Goal: Task Accomplishment & Management: Manage account settings

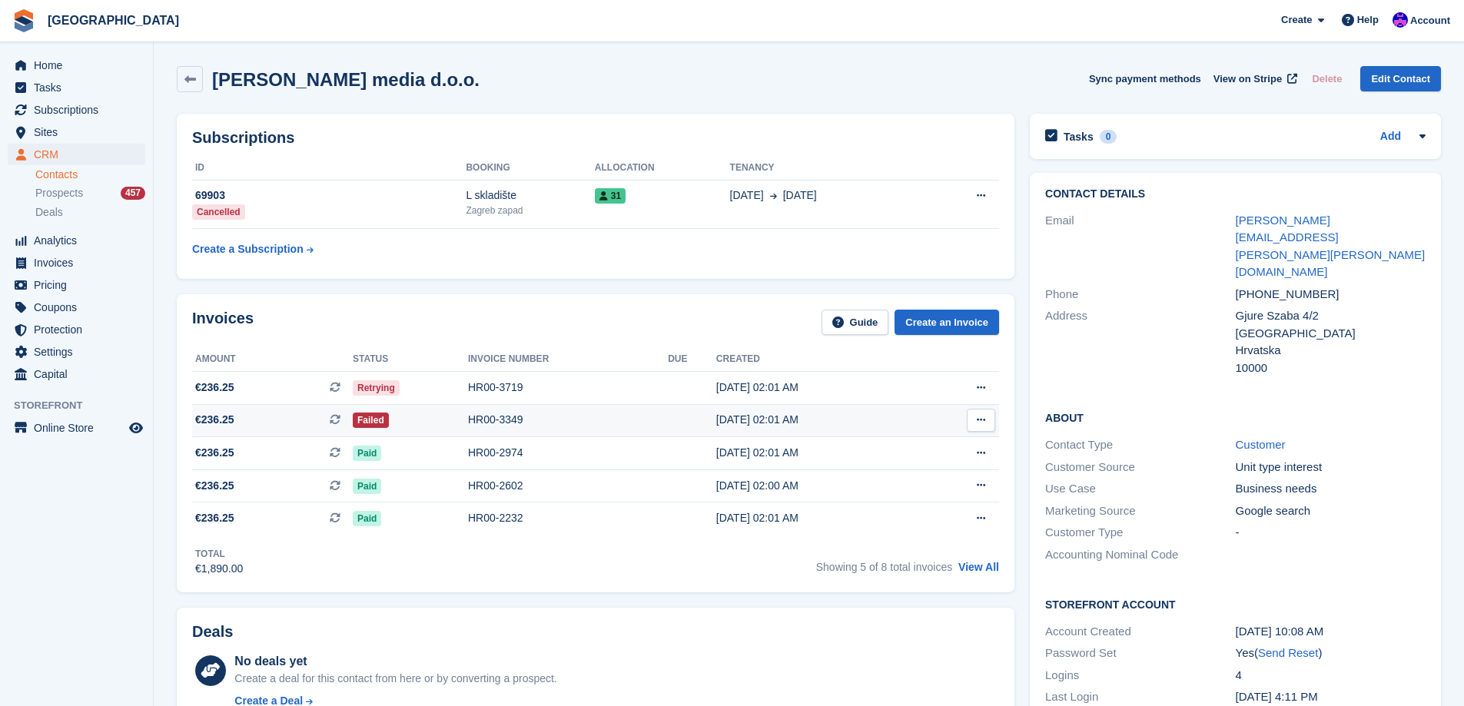
click at [440, 413] on div "Failed" at bounding box center [410, 420] width 115 height 16
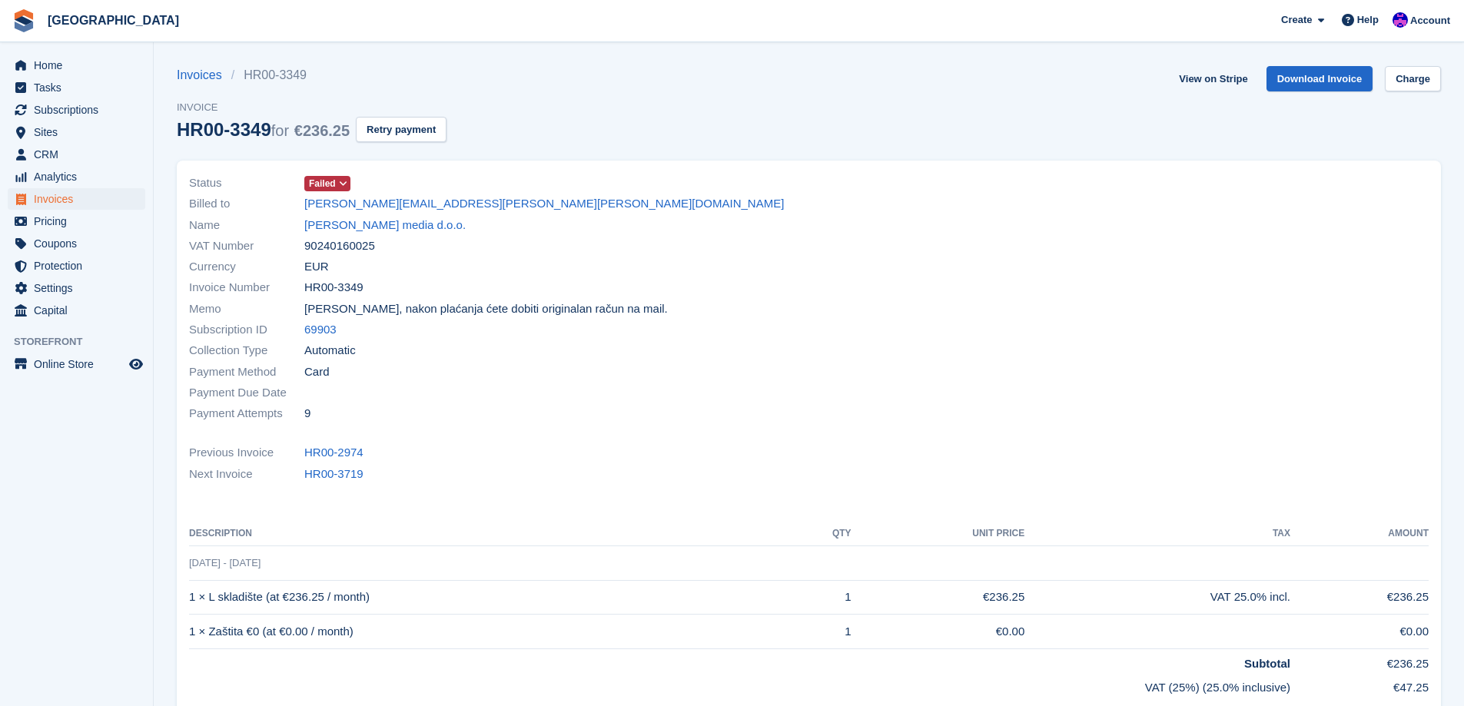
click at [341, 180] on icon at bounding box center [343, 183] width 8 height 9
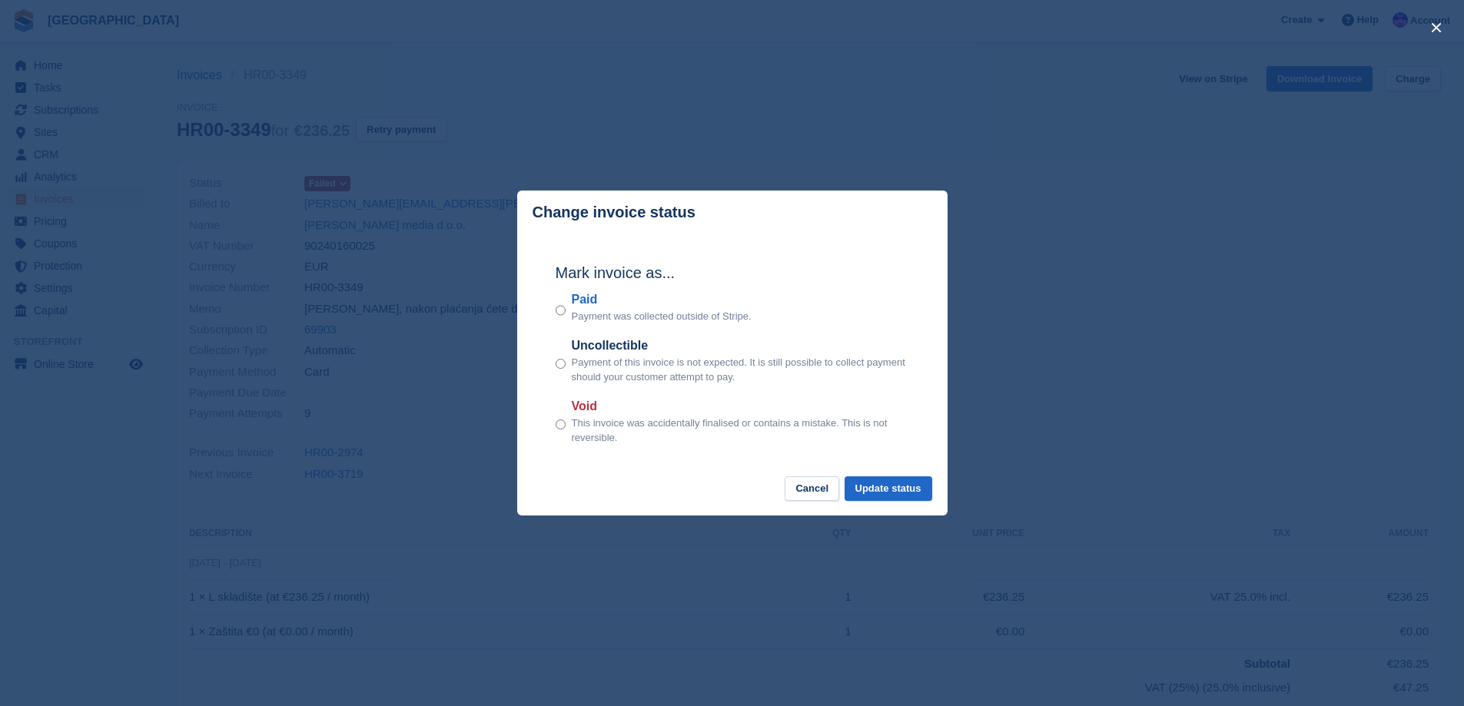
click at [1091, 327] on div "close" at bounding box center [732, 353] width 1464 height 706
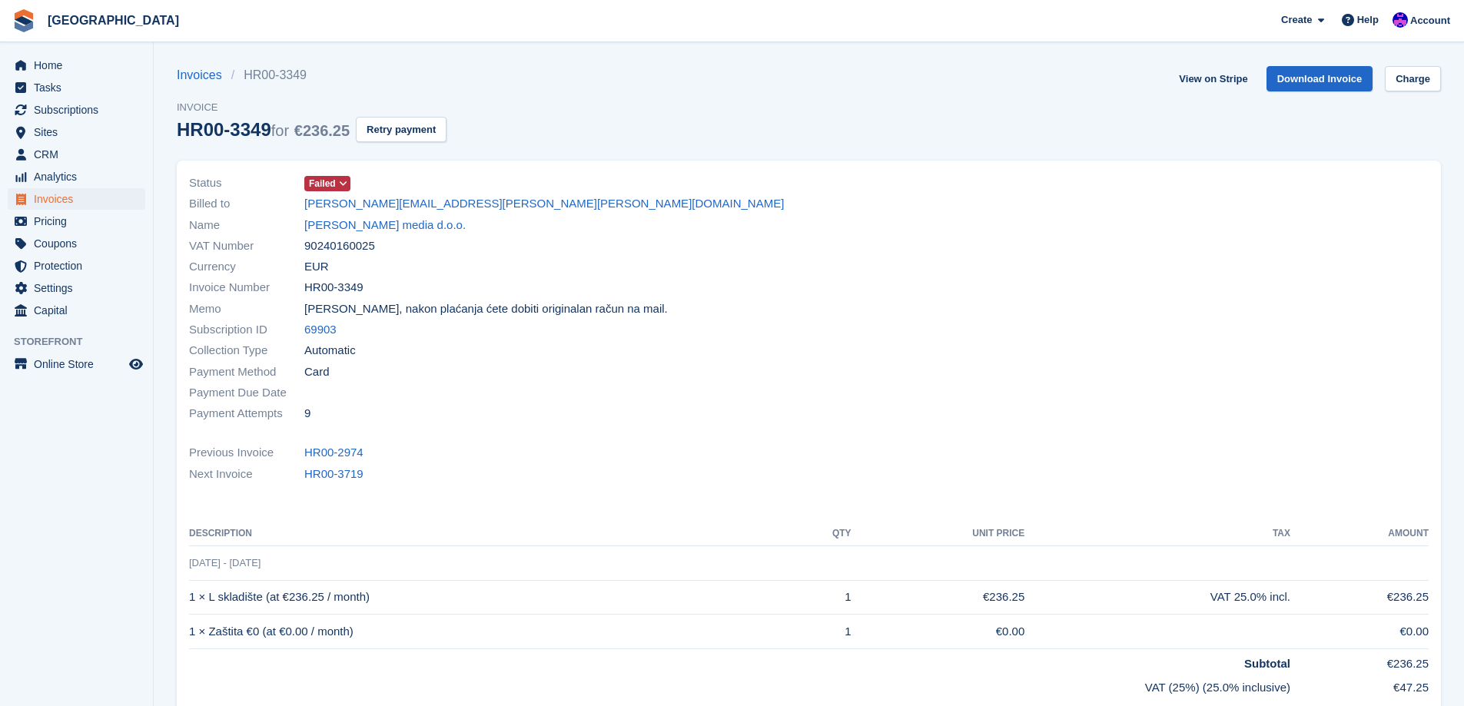
click at [326, 180] on span "Failed" at bounding box center [322, 184] width 27 height 14
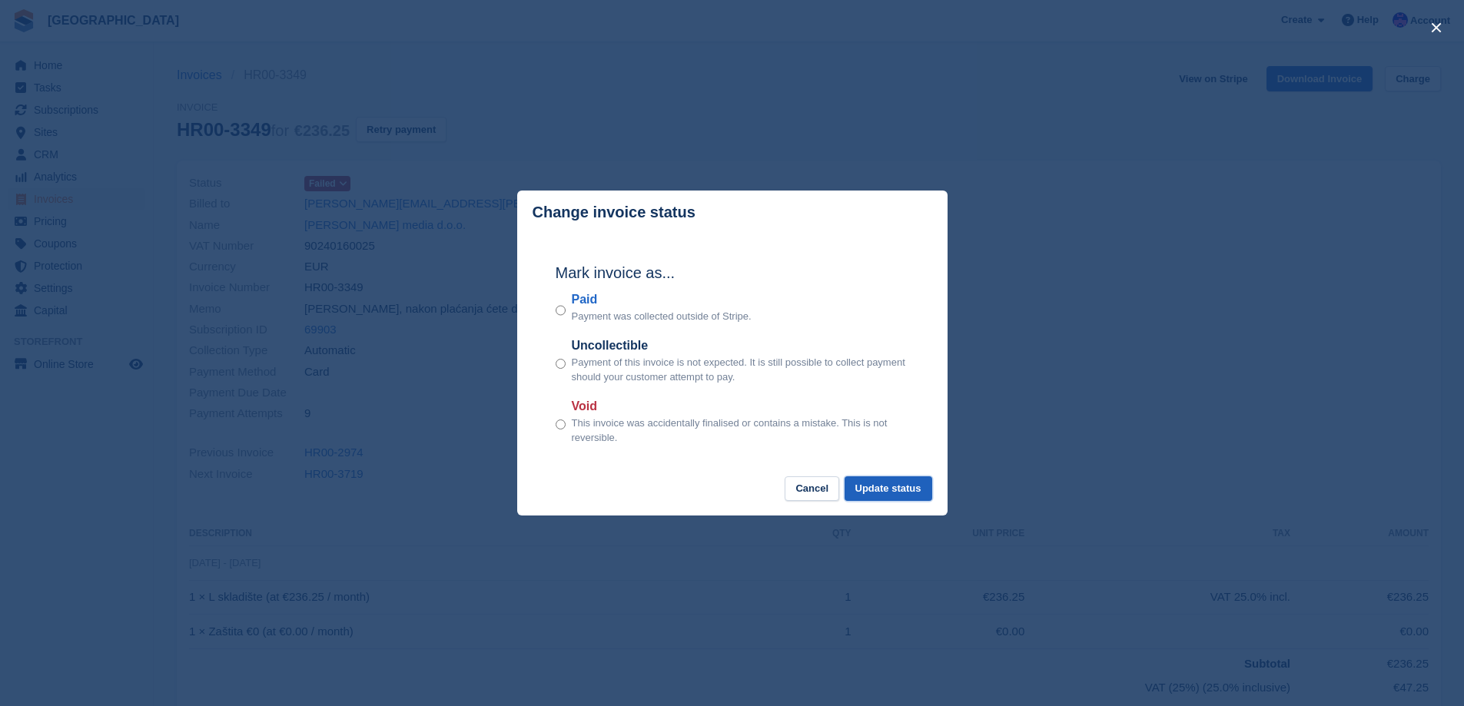
click at [897, 497] on button "Update status" at bounding box center [888, 488] width 88 height 25
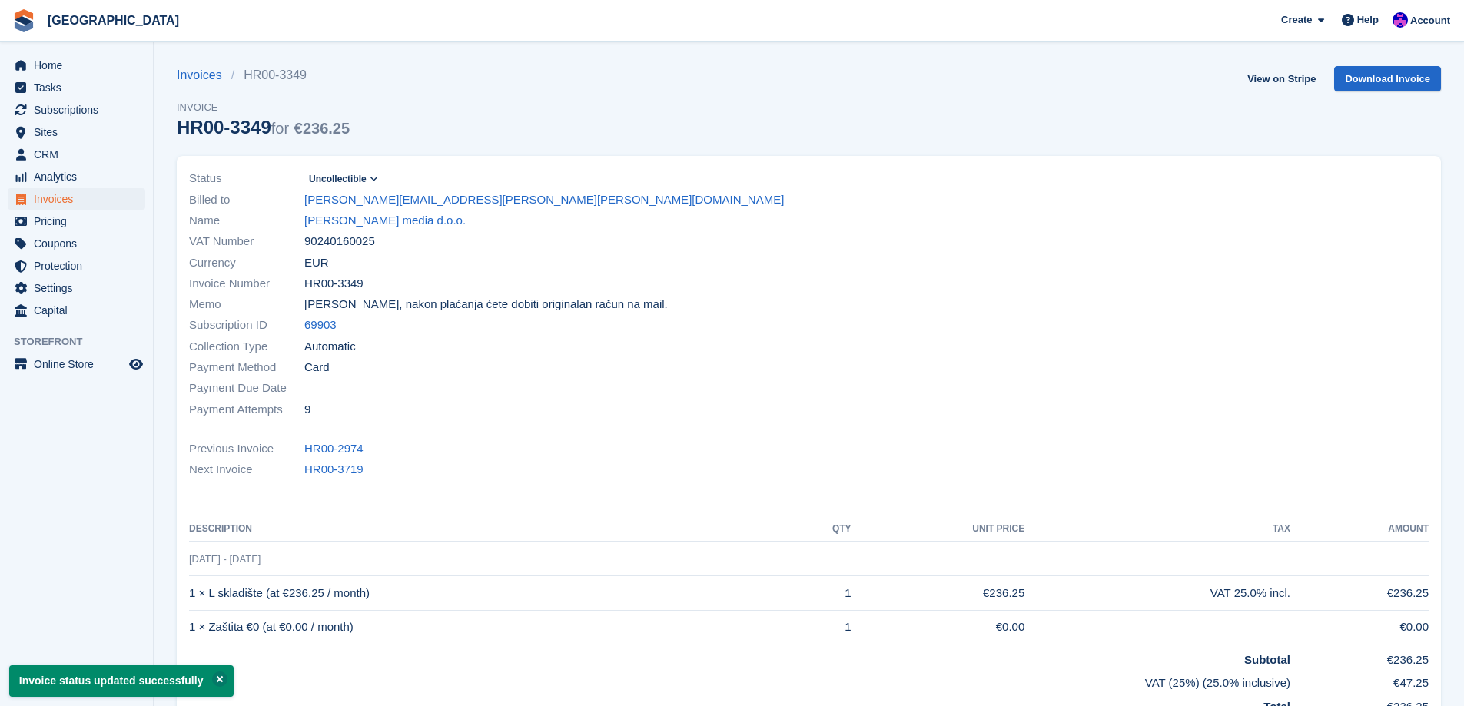
click at [371, 181] on icon at bounding box center [374, 178] width 8 height 9
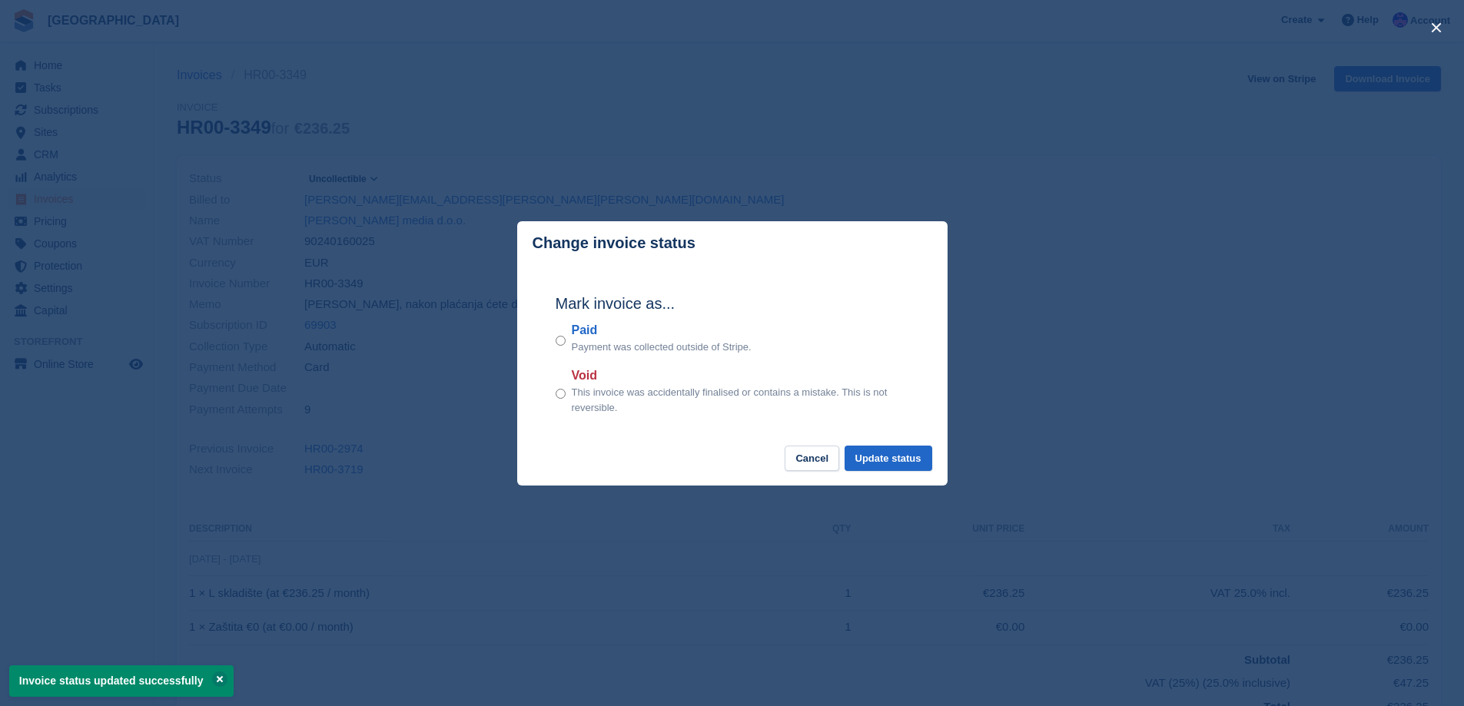
click at [825, 120] on div "close" at bounding box center [732, 353] width 1464 height 706
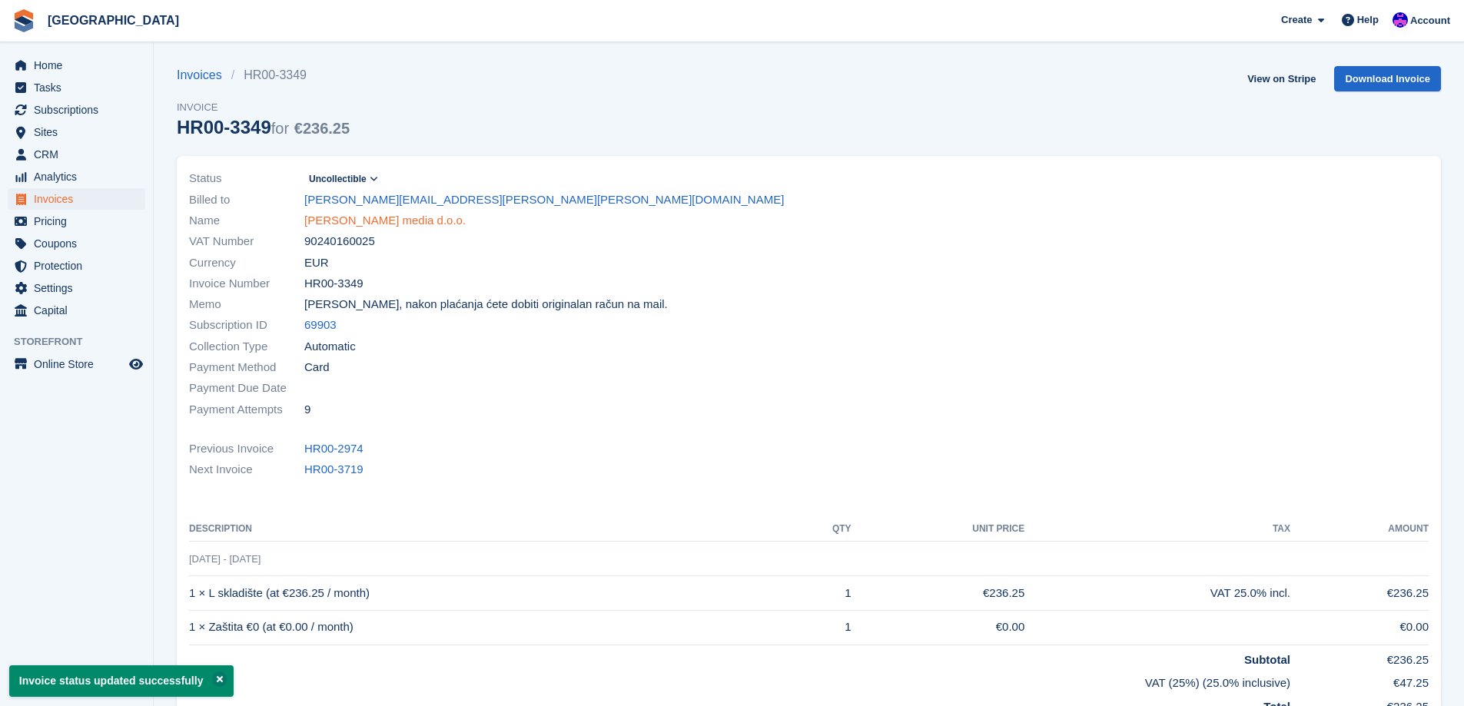
click at [388, 219] on link "Leonardo media d.o.o." at bounding box center [384, 221] width 161 height 18
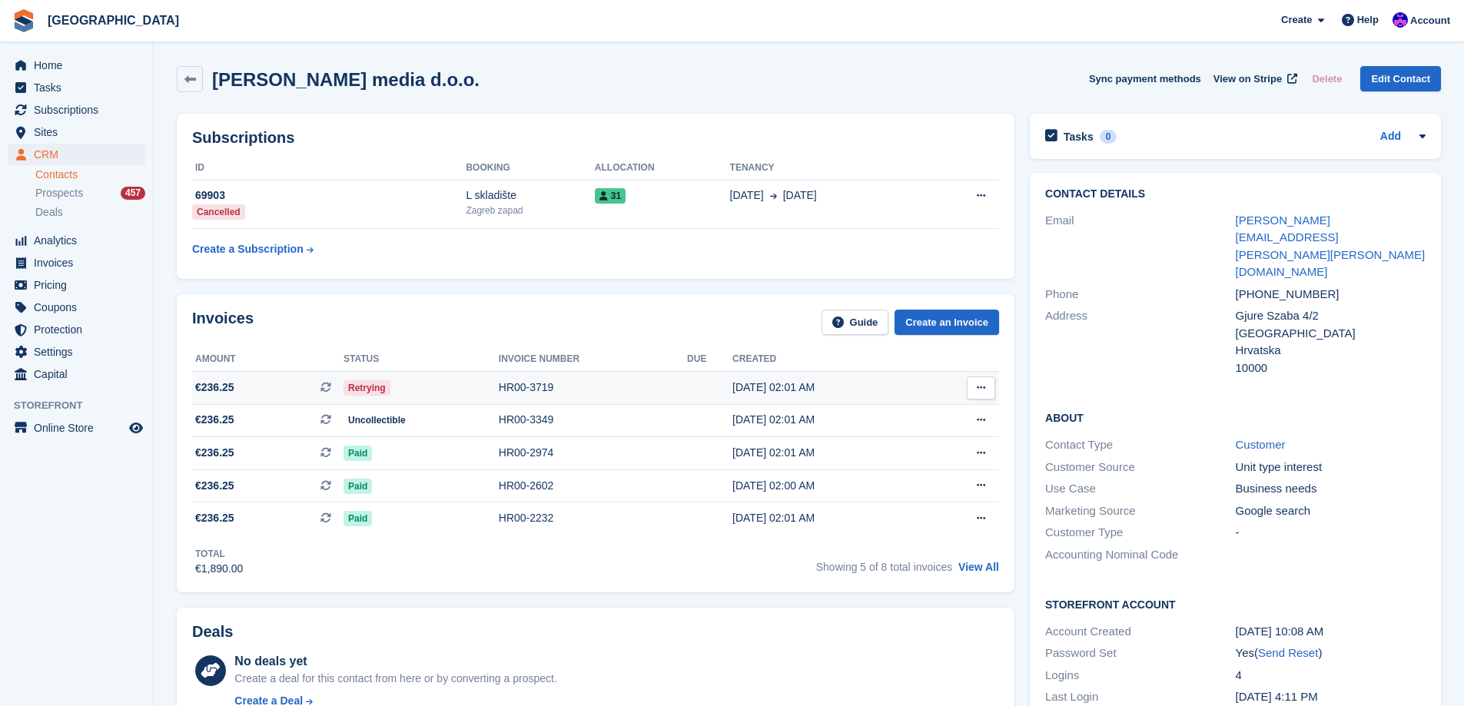
click at [493, 403] on td "Retrying" at bounding box center [420, 387] width 155 height 33
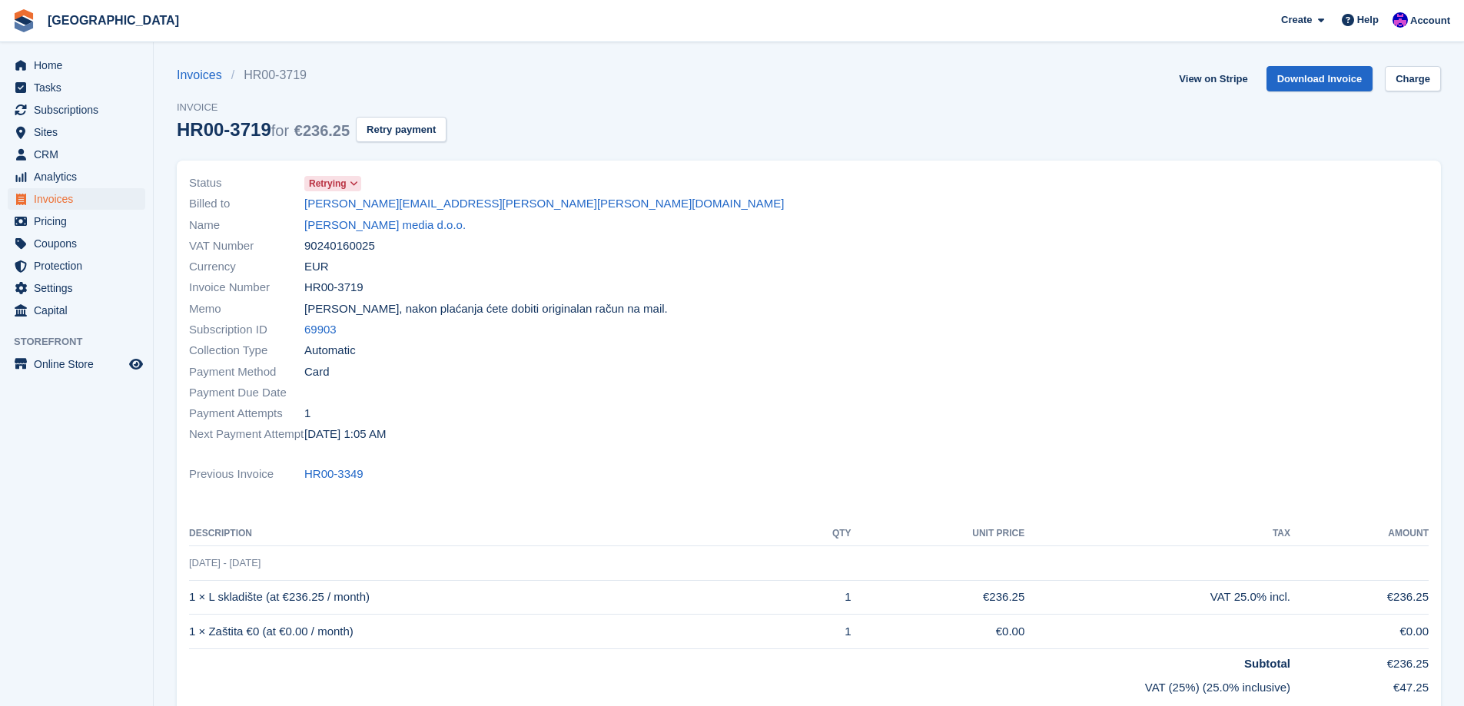
click at [344, 184] on span "Retrying" at bounding box center [328, 184] width 38 height 14
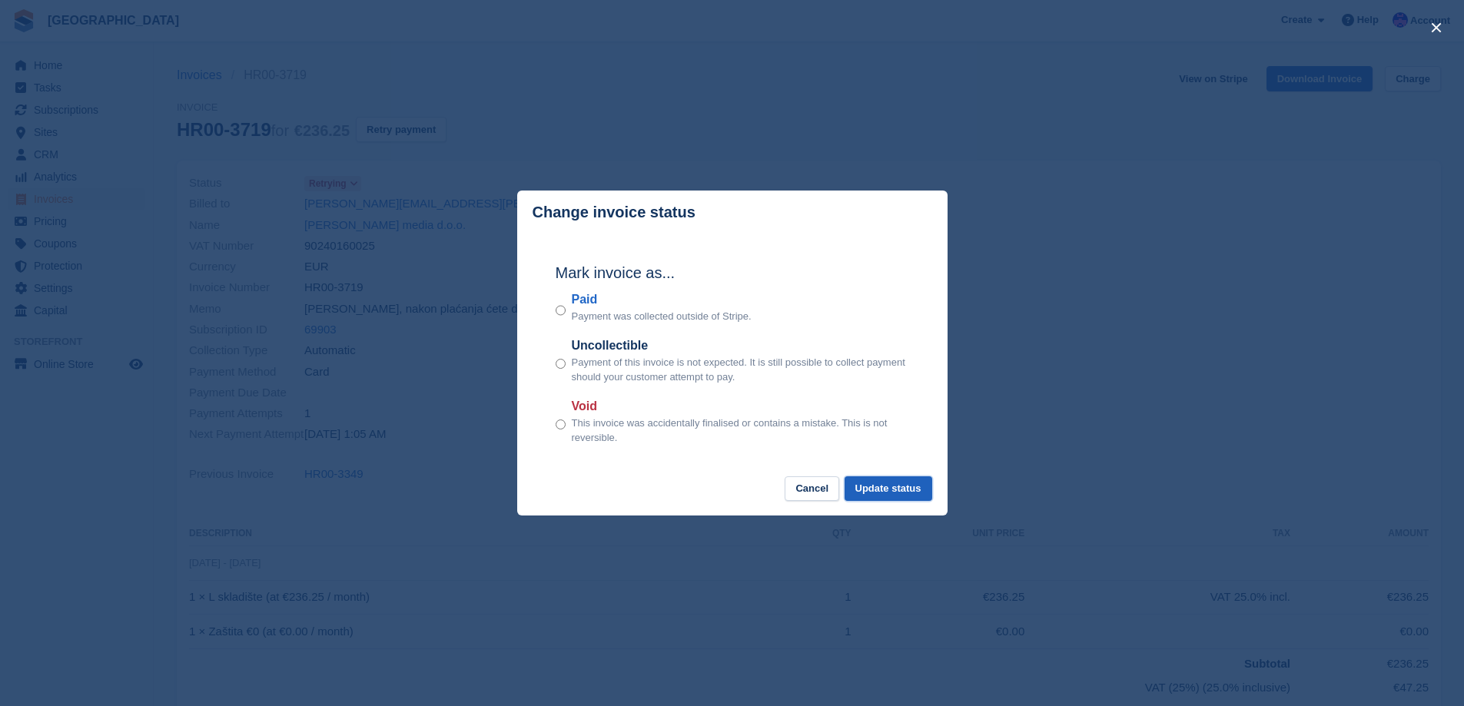
click at [908, 492] on button "Update status" at bounding box center [888, 488] width 88 height 25
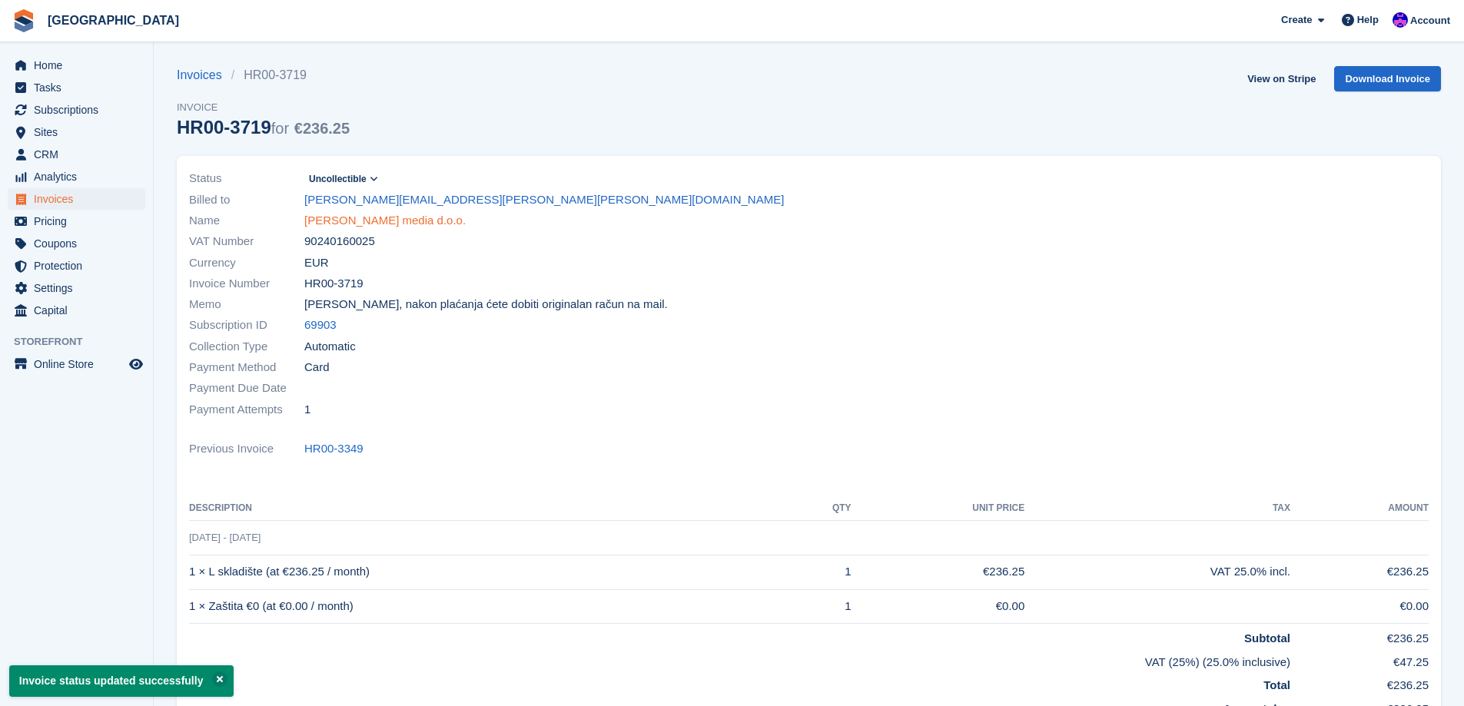
click at [400, 219] on link "Leonardo media d.o.o." at bounding box center [384, 221] width 161 height 18
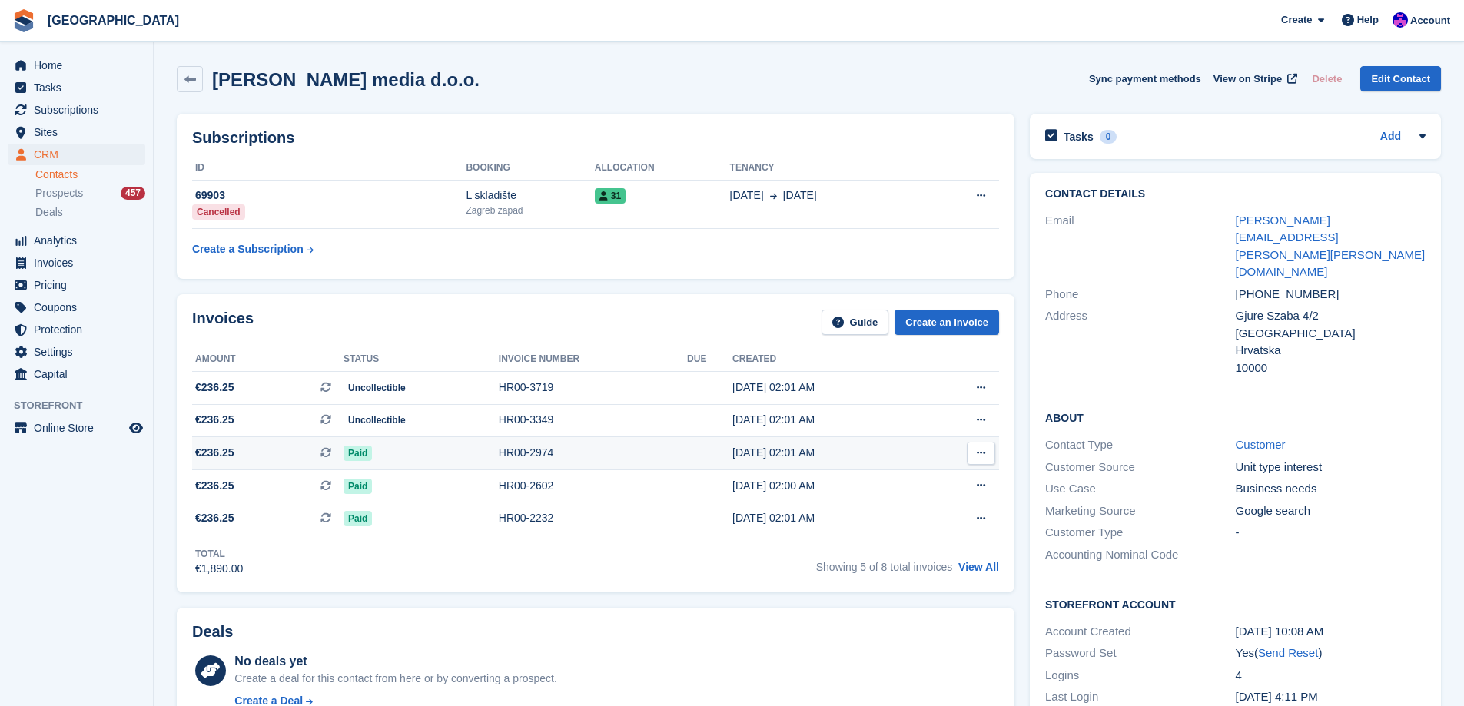
click at [453, 439] on td "Paid" at bounding box center [420, 453] width 155 height 33
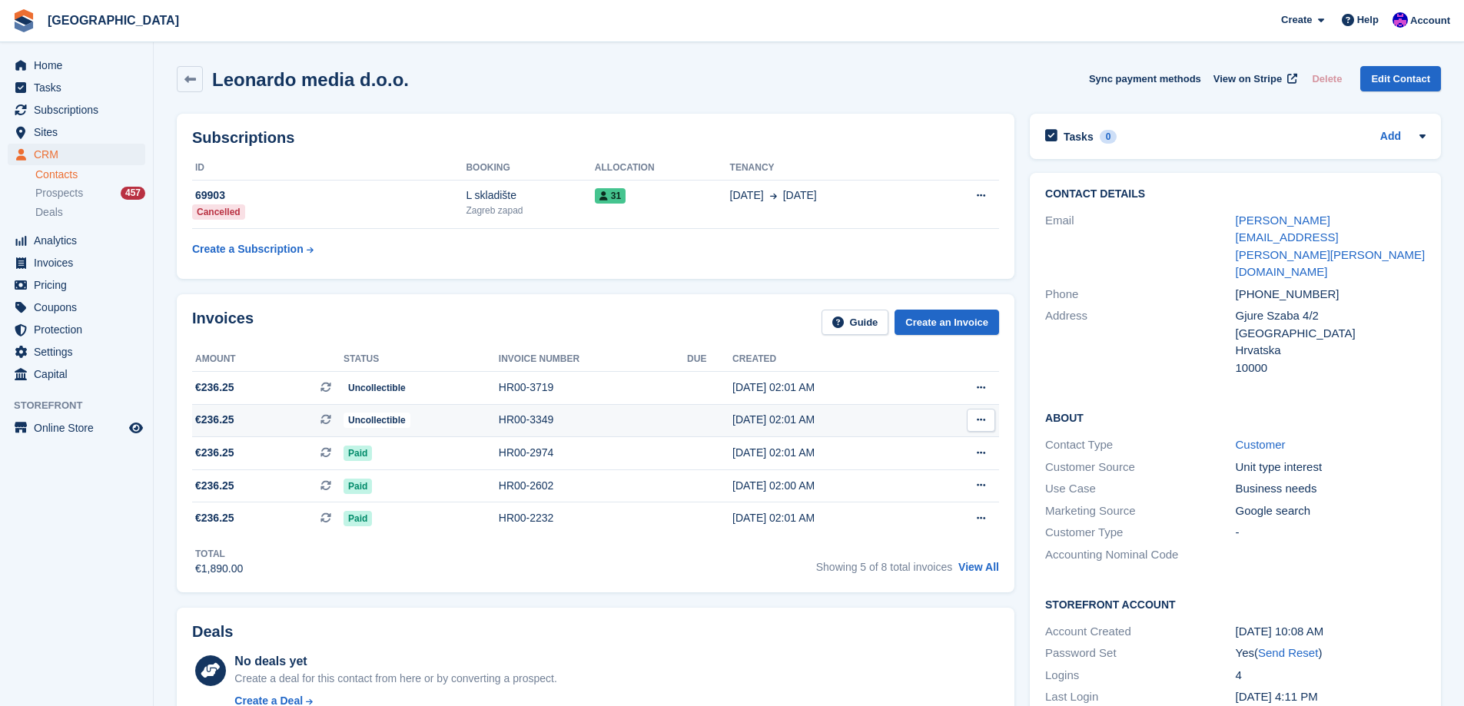
click at [502, 404] on td "HR00-3349" at bounding box center [593, 420] width 188 height 33
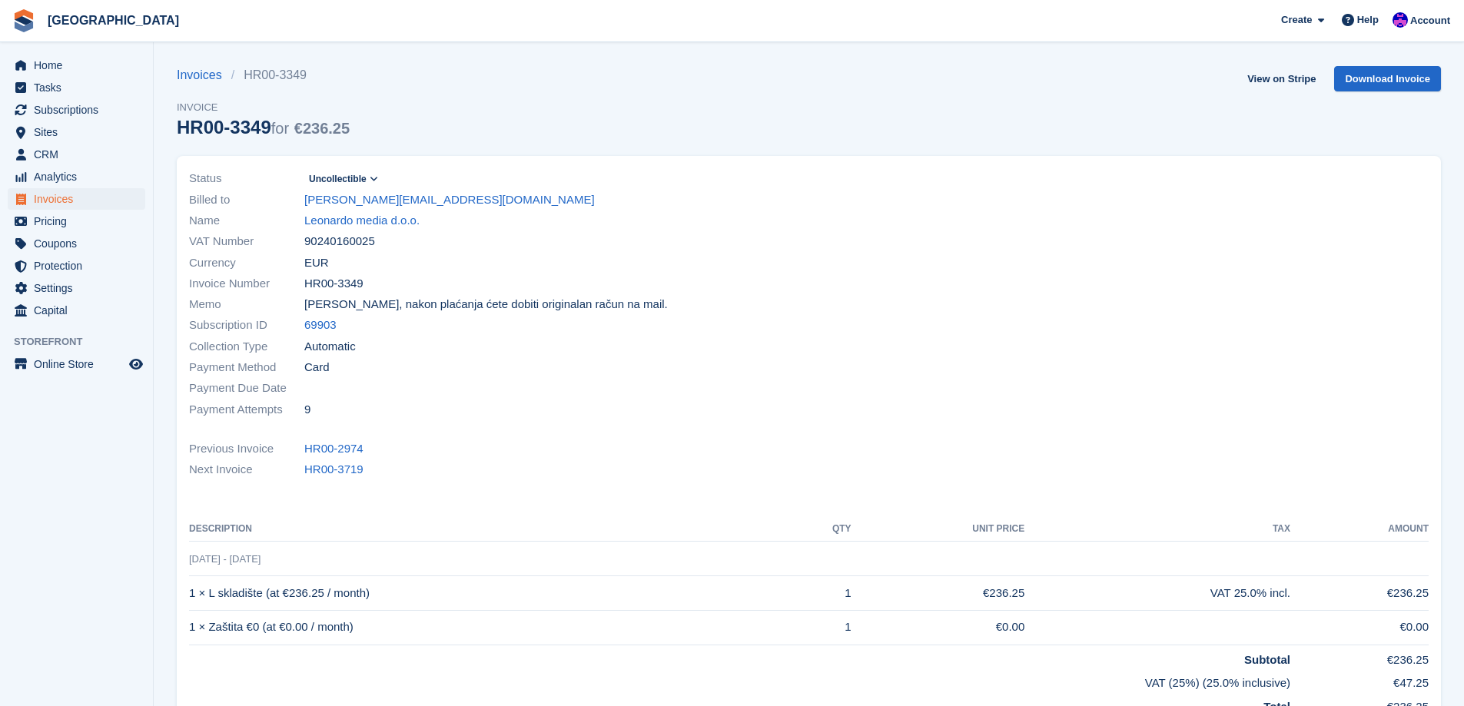
click at [373, 177] on icon at bounding box center [374, 178] width 8 height 9
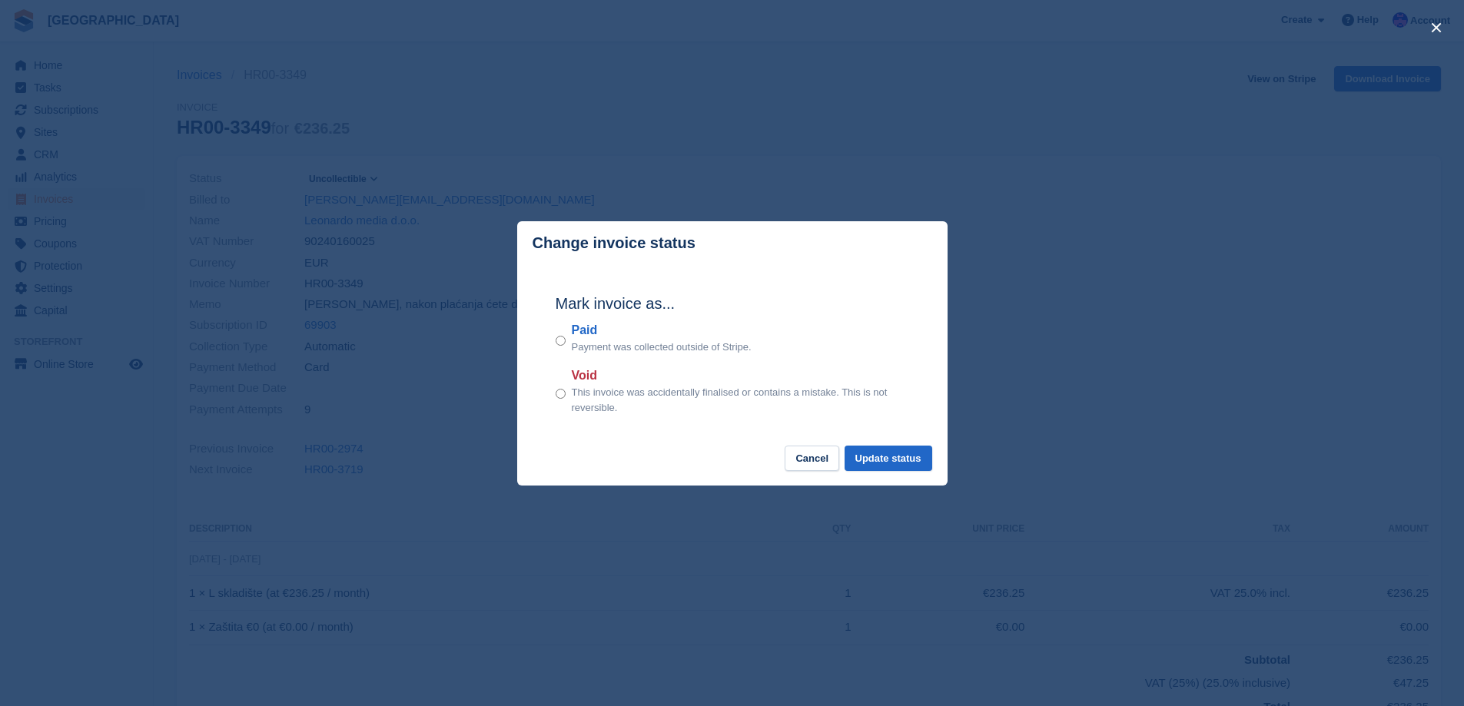
click at [611, 161] on div "close" at bounding box center [732, 353] width 1464 height 706
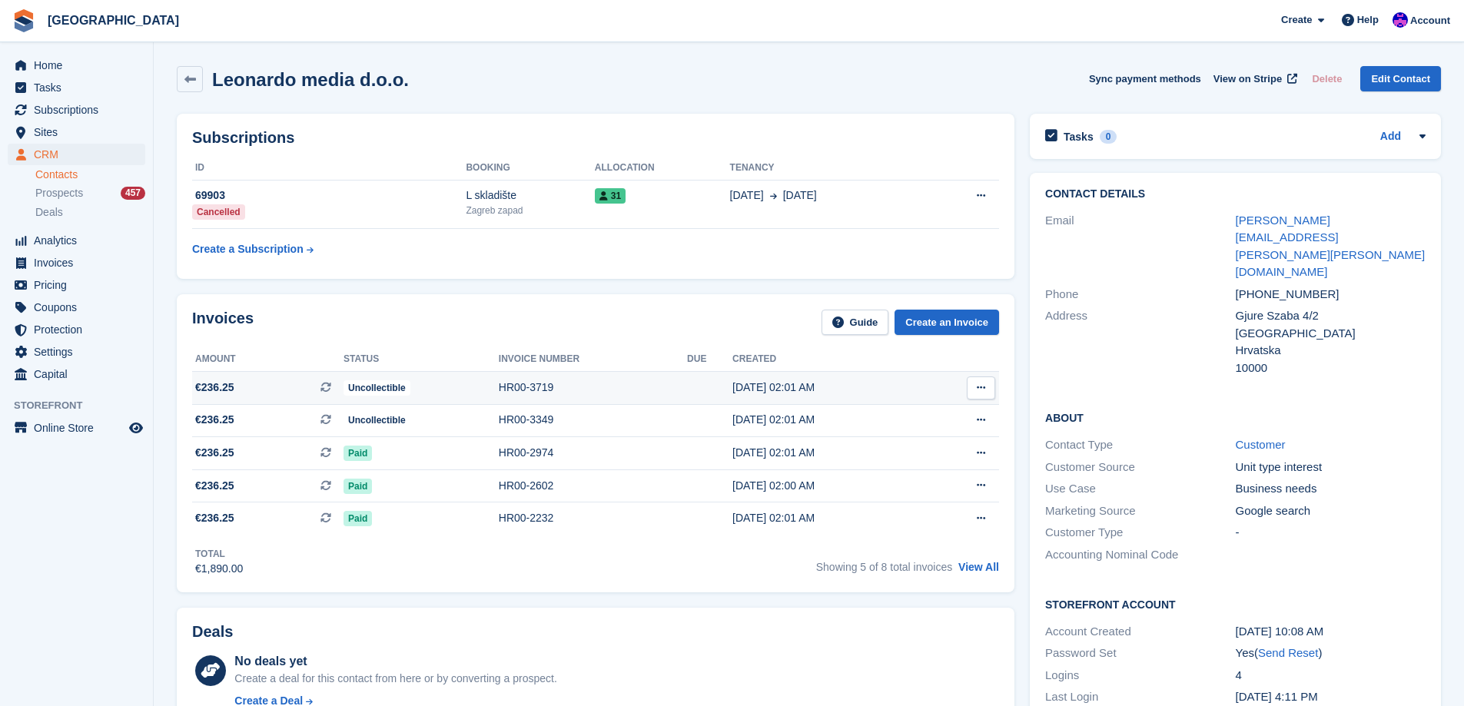
click at [392, 386] on span "Uncollectible" at bounding box center [376, 387] width 67 height 15
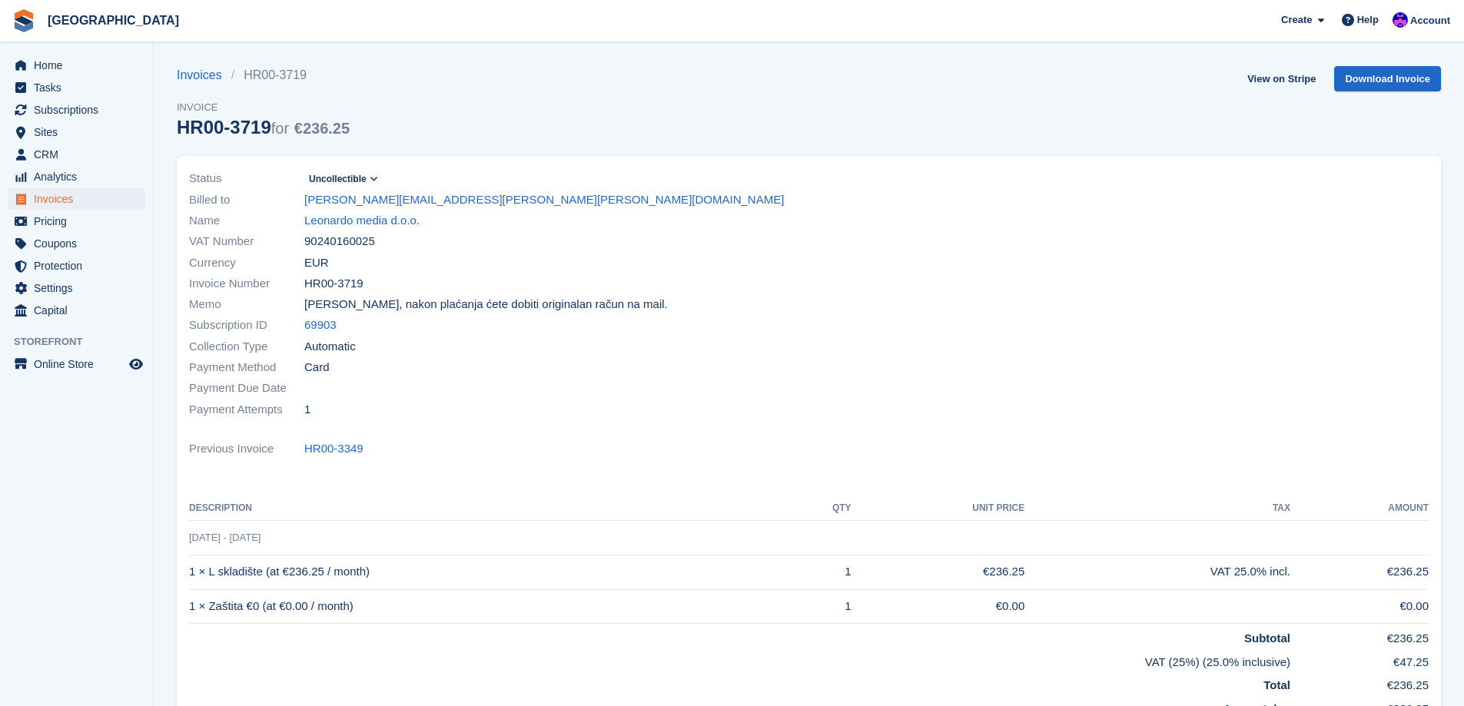
click at [359, 178] on span "Uncollectible" at bounding box center [338, 179] width 58 height 14
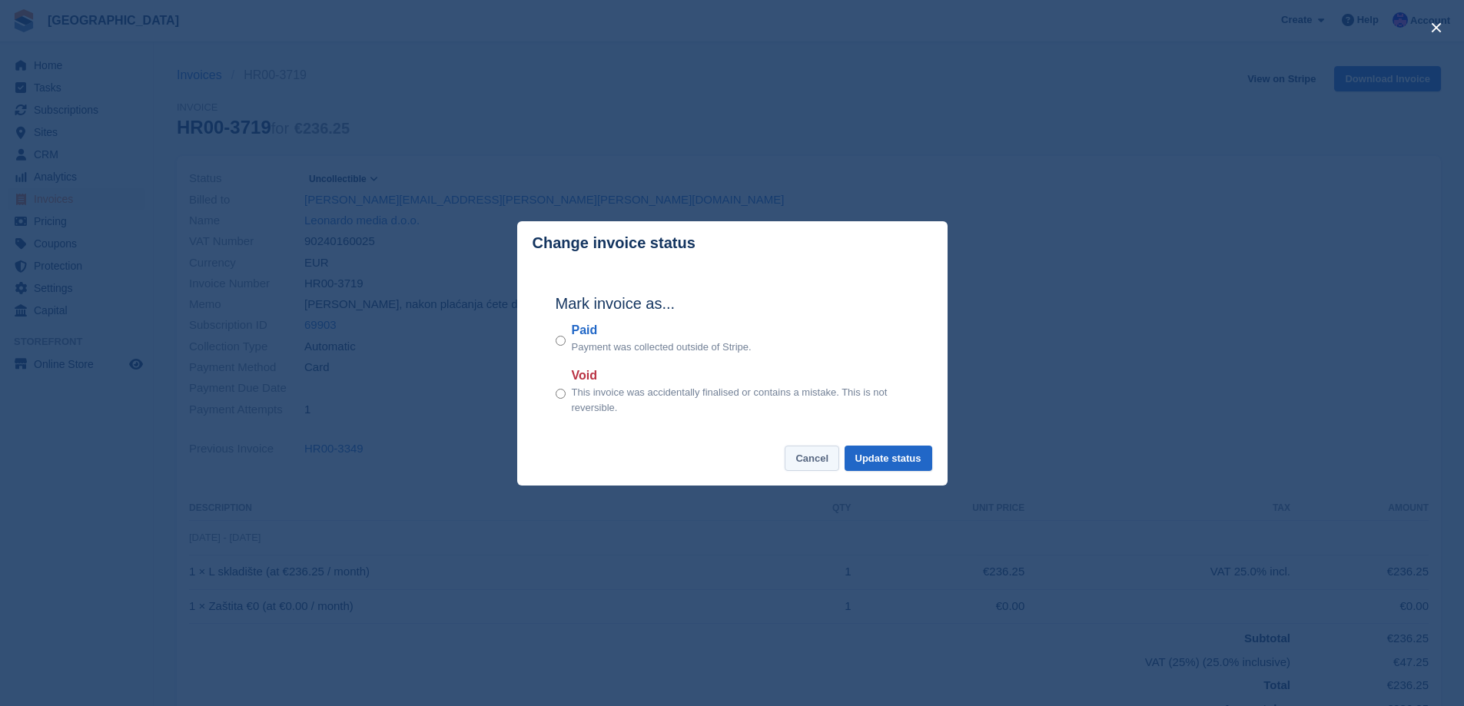
click at [803, 459] on button "Cancel" at bounding box center [811, 458] width 55 height 25
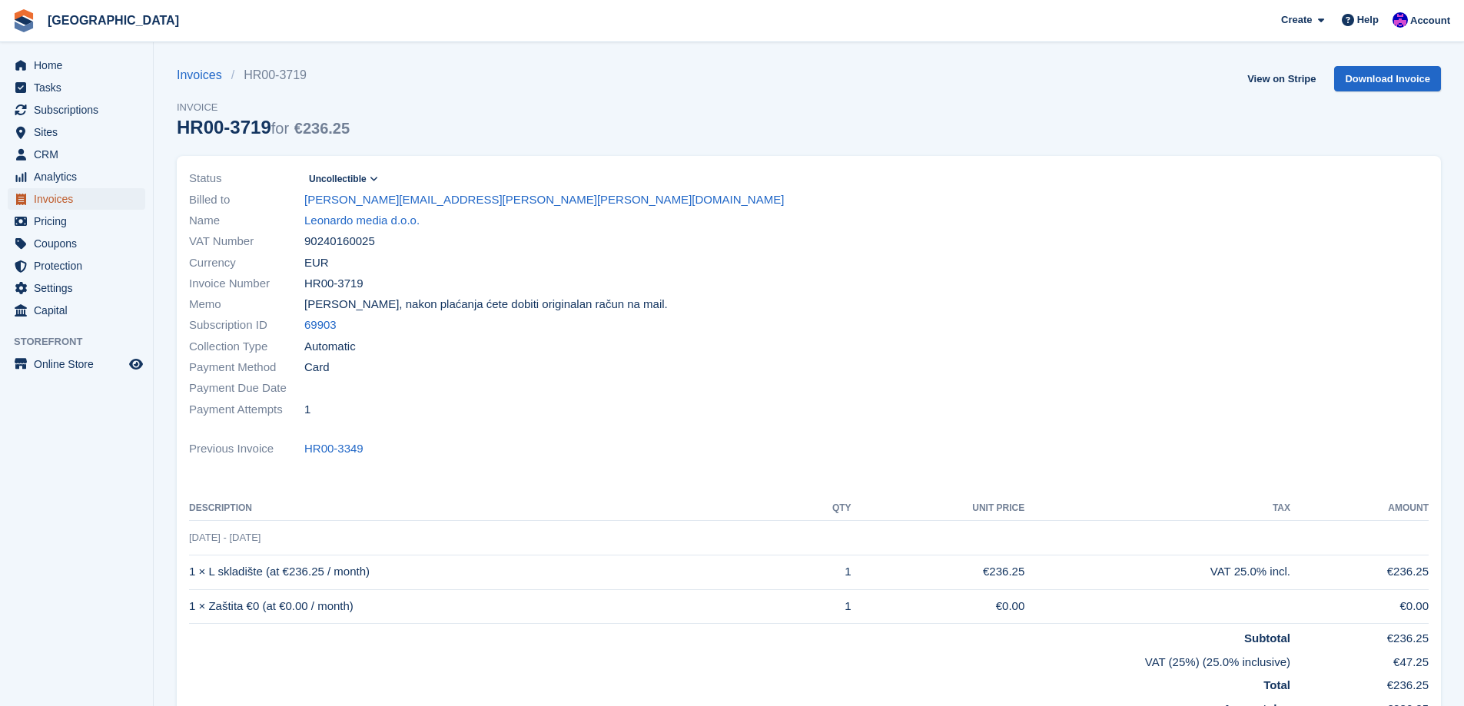
click at [92, 197] on span "Invoices" at bounding box center [80, 199] width 92 height 22
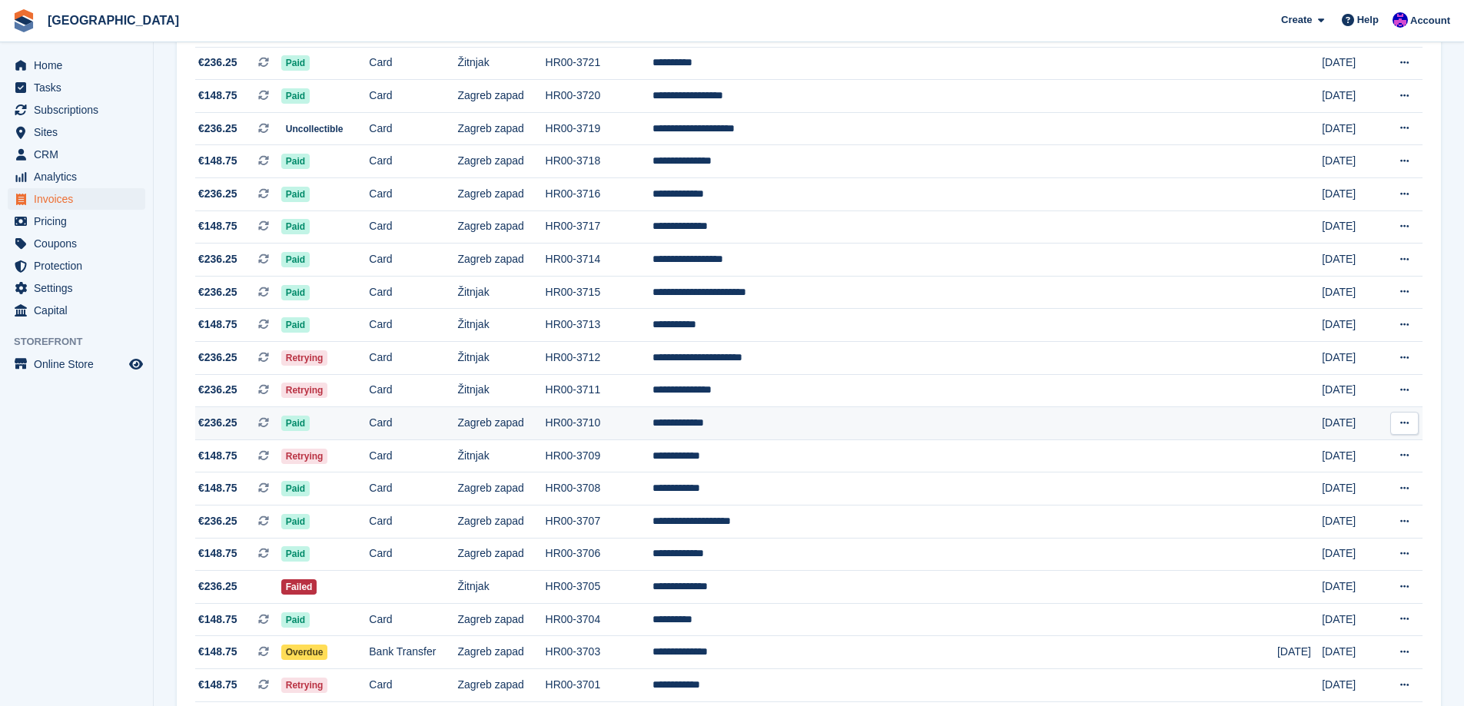
scroll to position [230, 0]
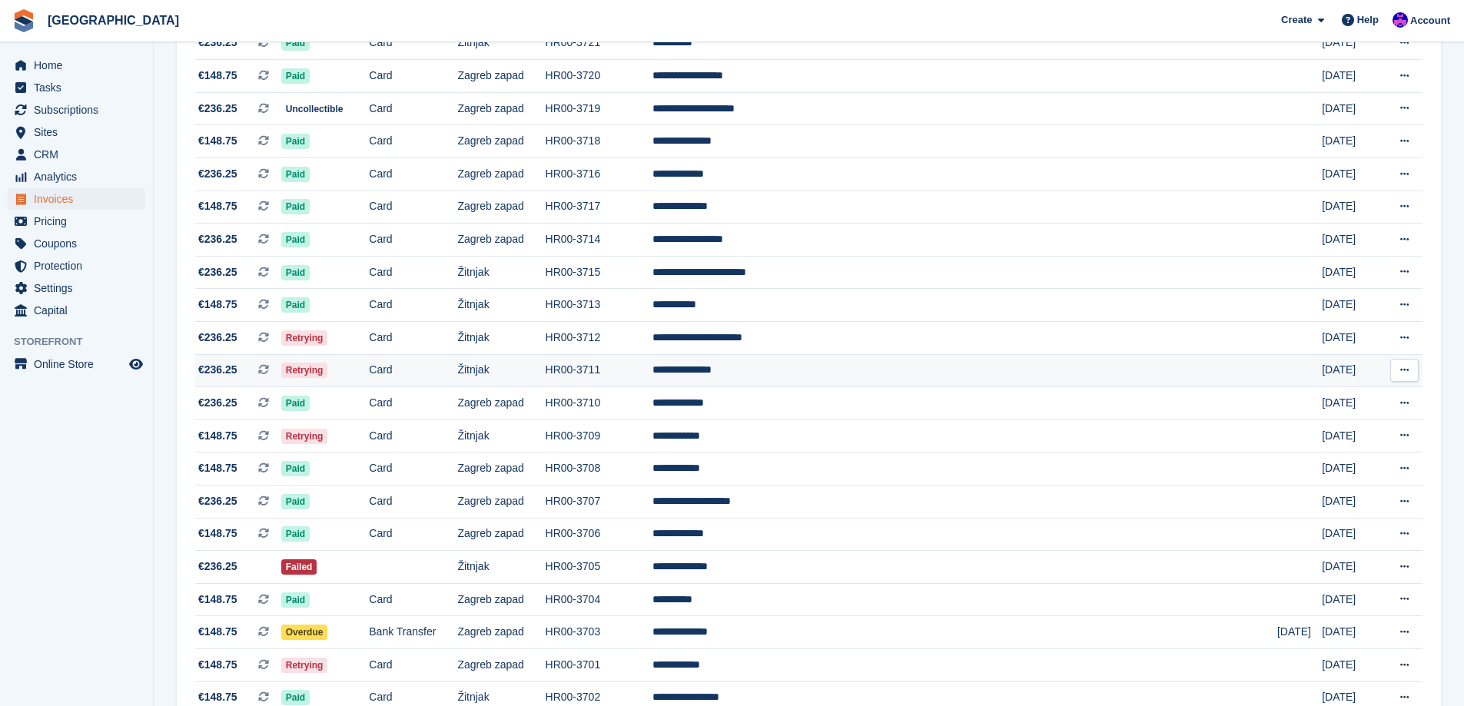
click at [430, 383] on td "Card" at bounding box center [413, 370] width 88 height 33
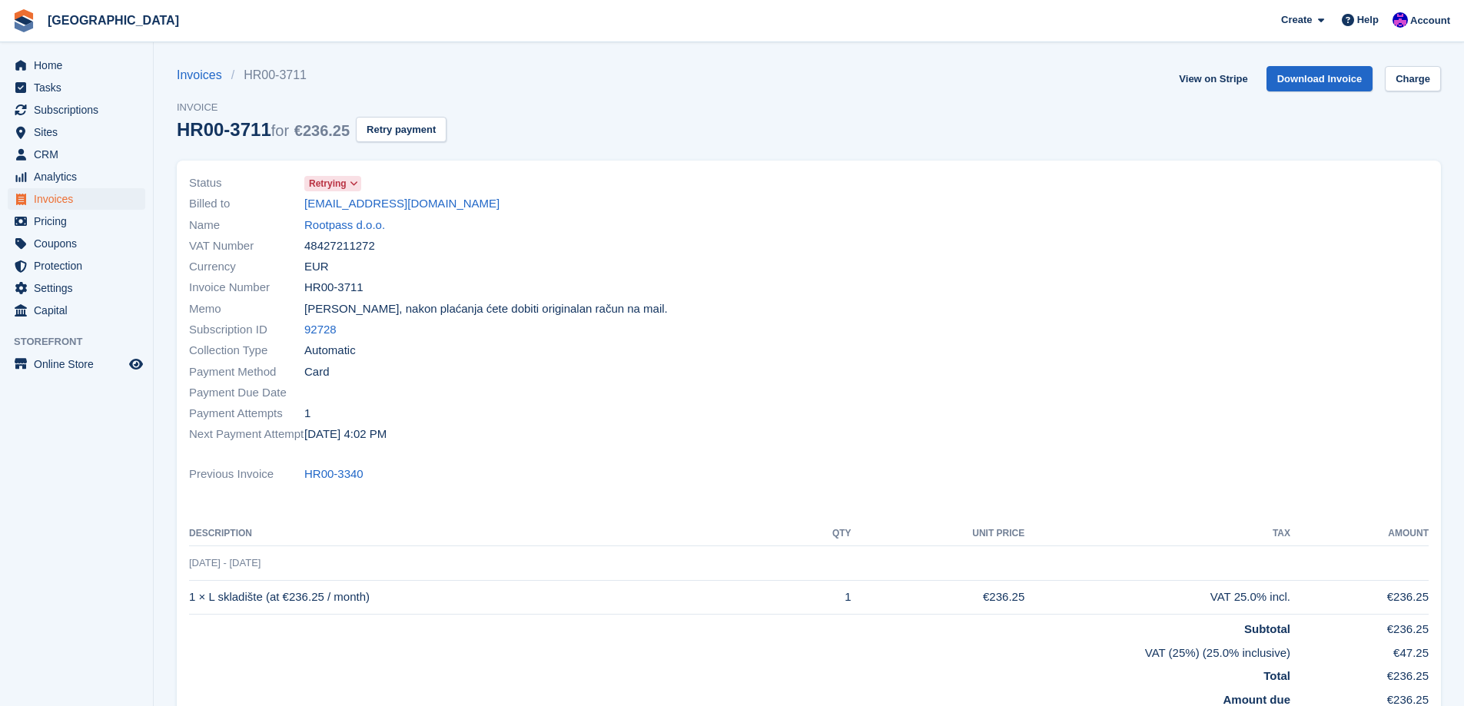
click at [353, 184] on icon at bounding box center [354, 183] width 8 height 9
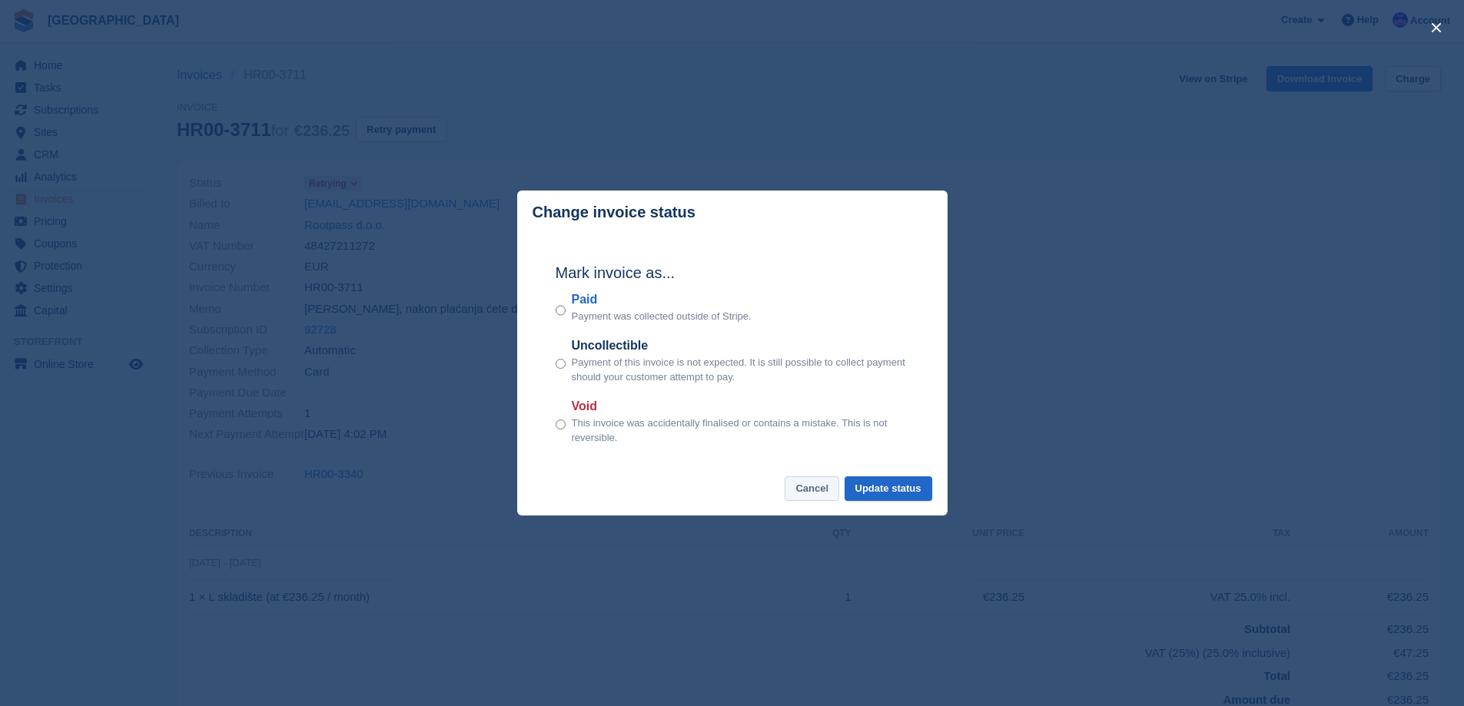
click at [814, 491] on button "Cancel" at bounding box center [811, 488] width 55 height 25
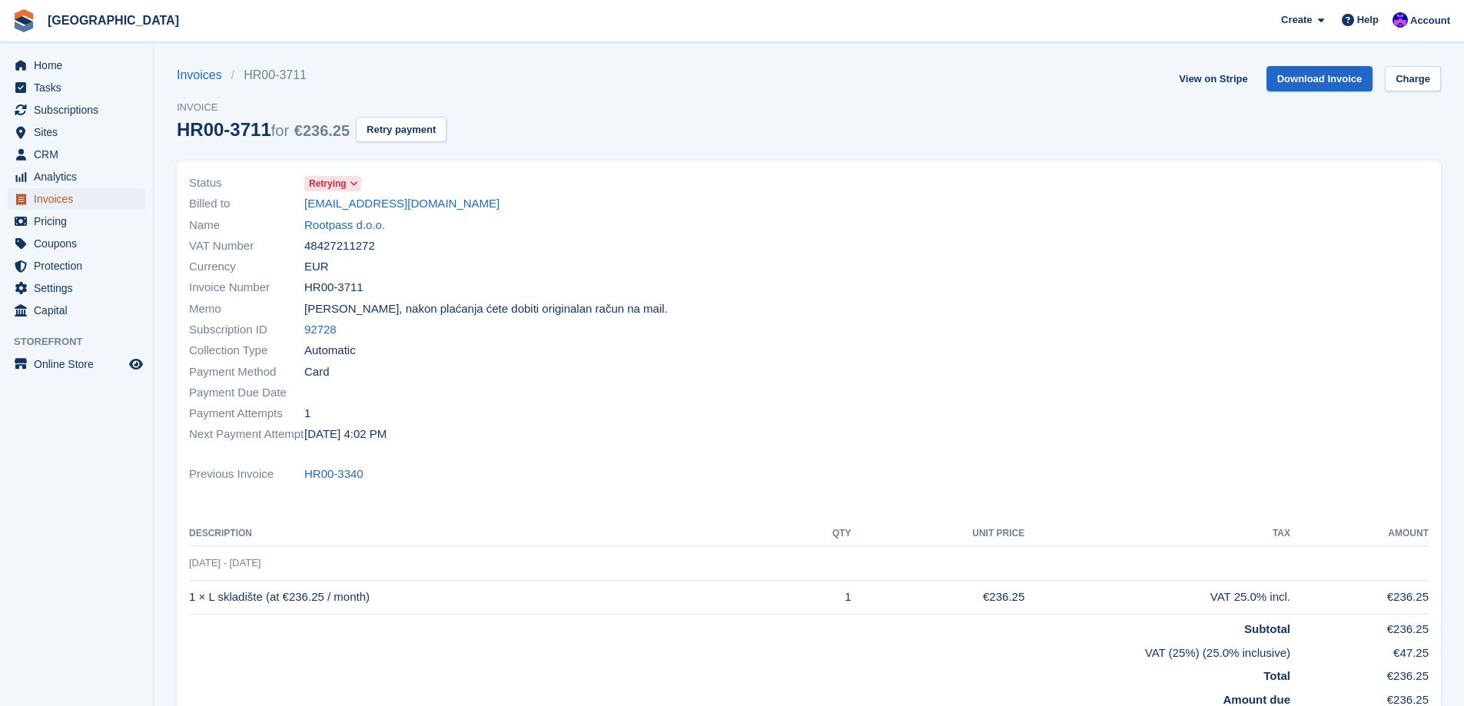
click at [40, 197] on span "Invoices" at bounding box center [80, 199] width 92 height 22
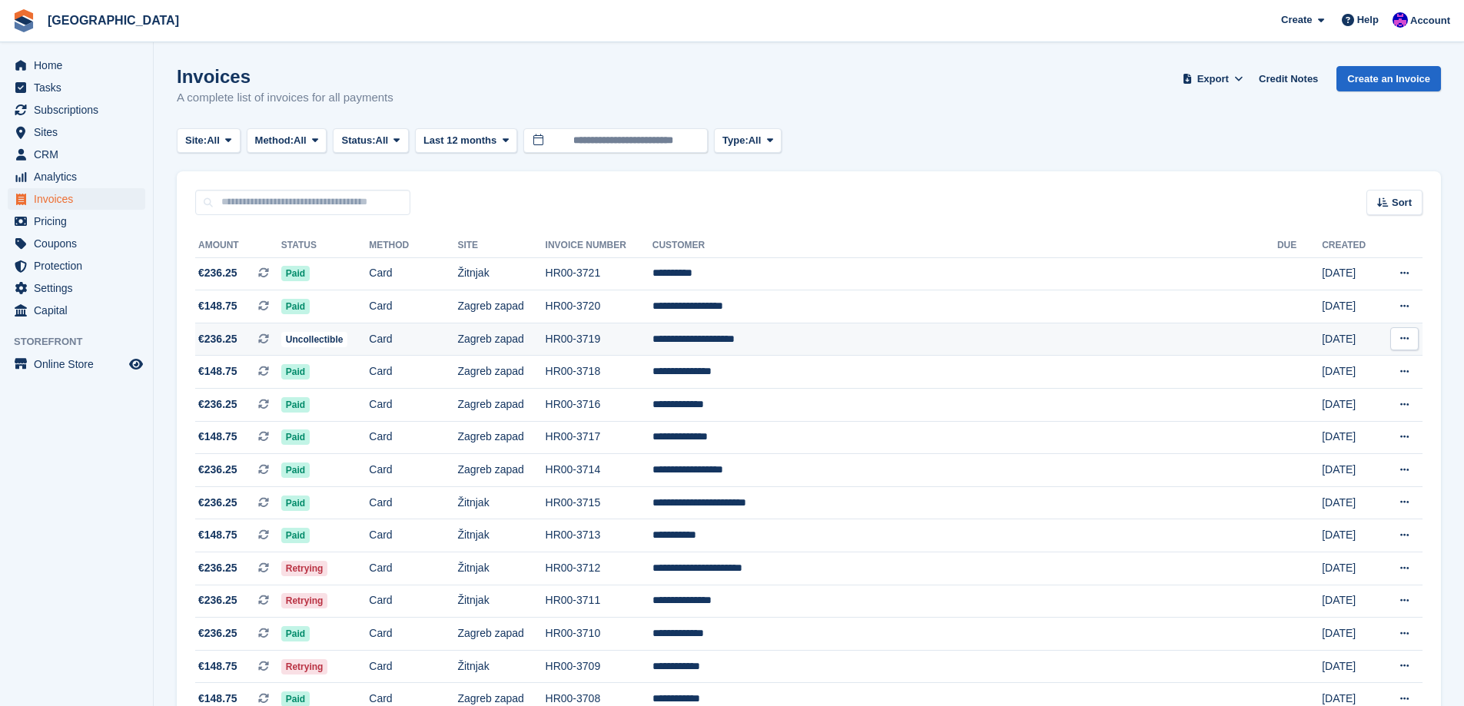
click at [438, 341] on td "Card" at bounding box center [413, 339] width 88 height 33
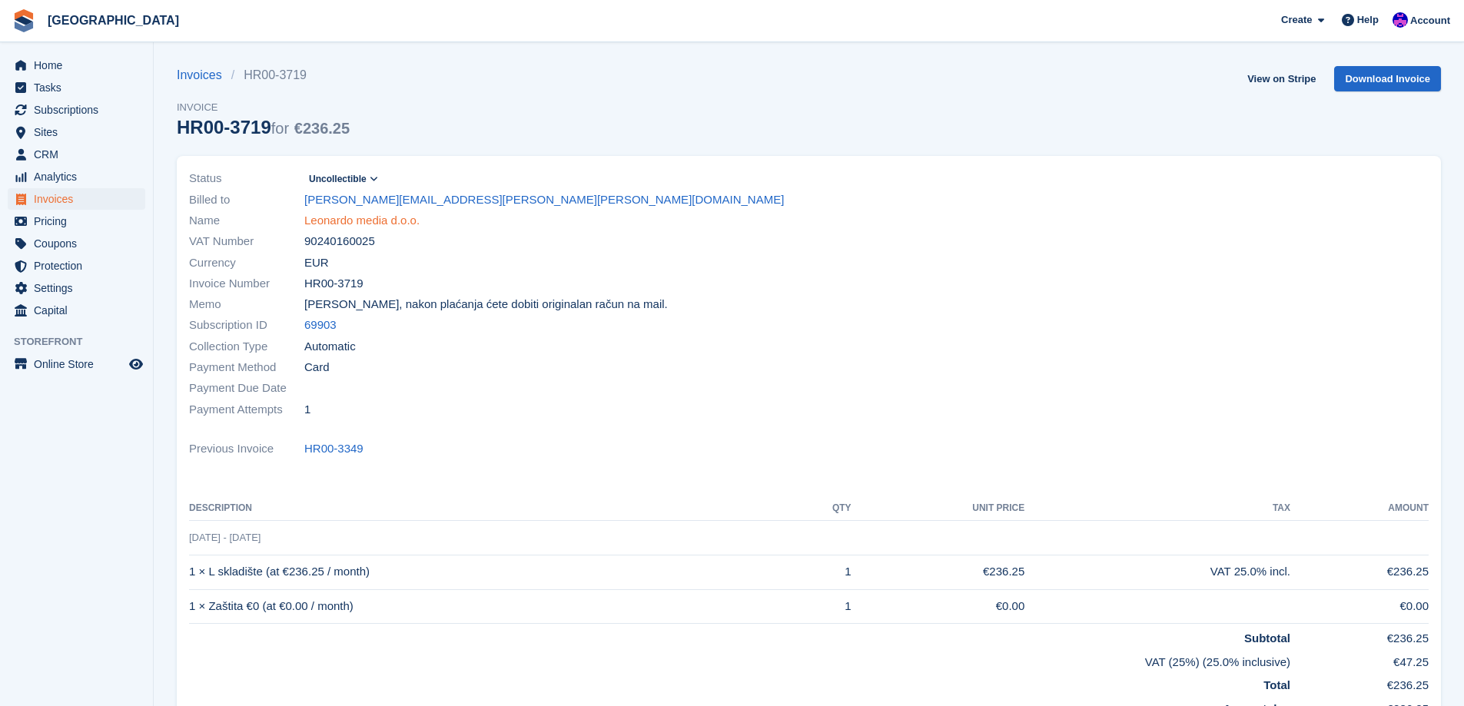
click at [343, 215] on link "Leonardo media d.o.o." at bounding box center [361, 221] width 115 height 18
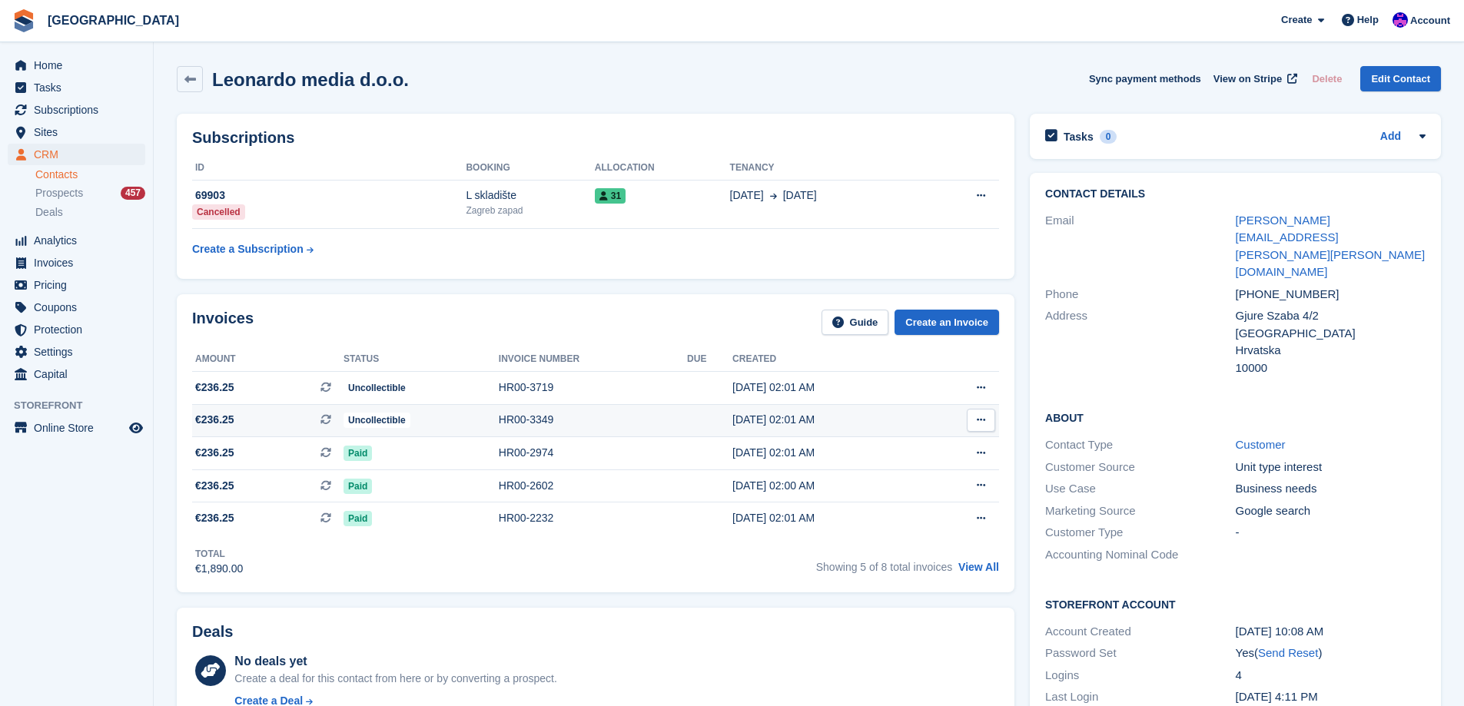
click at [425, 419] on div "Uncollectible" at bounding box center [420, 420] width 155 height 16
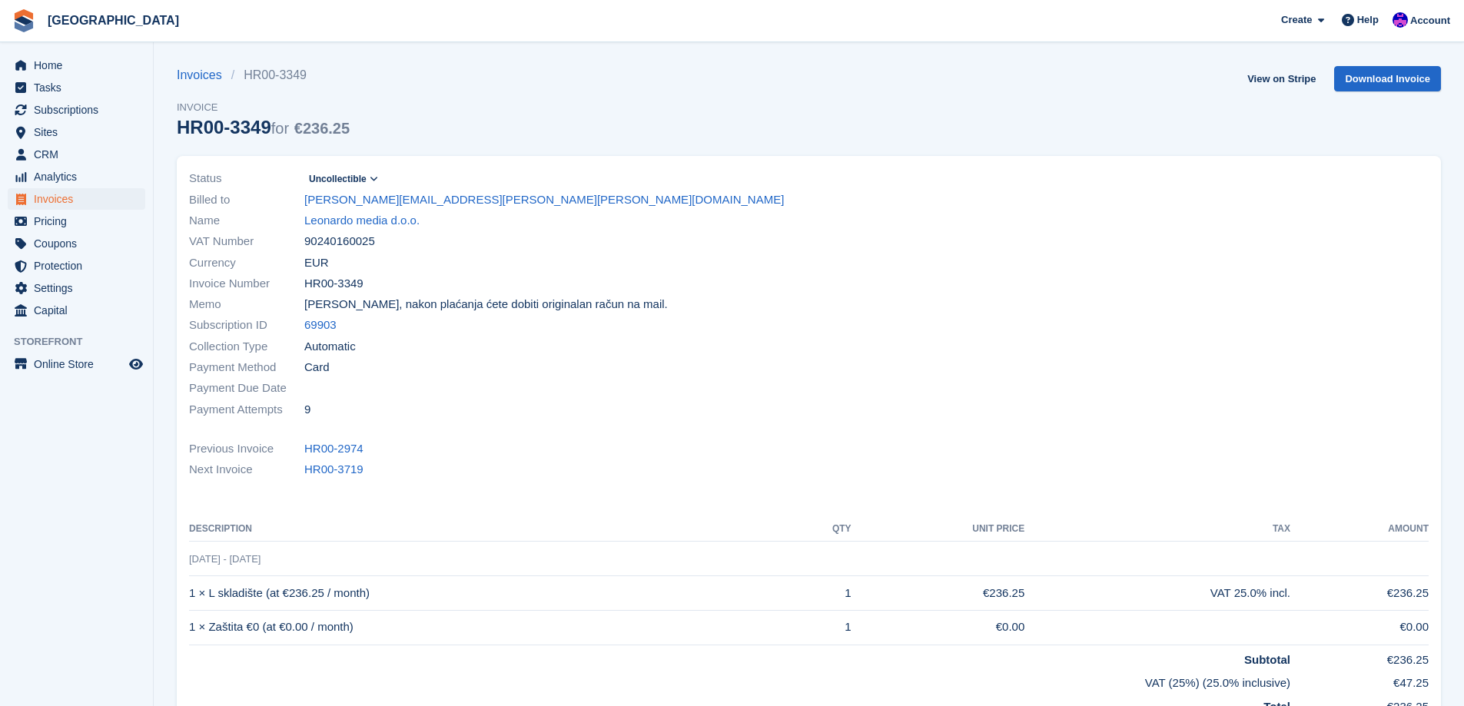
click at [363, 170] on link "Uncollectible" at bounding box center [342, 179] width 77 height 18
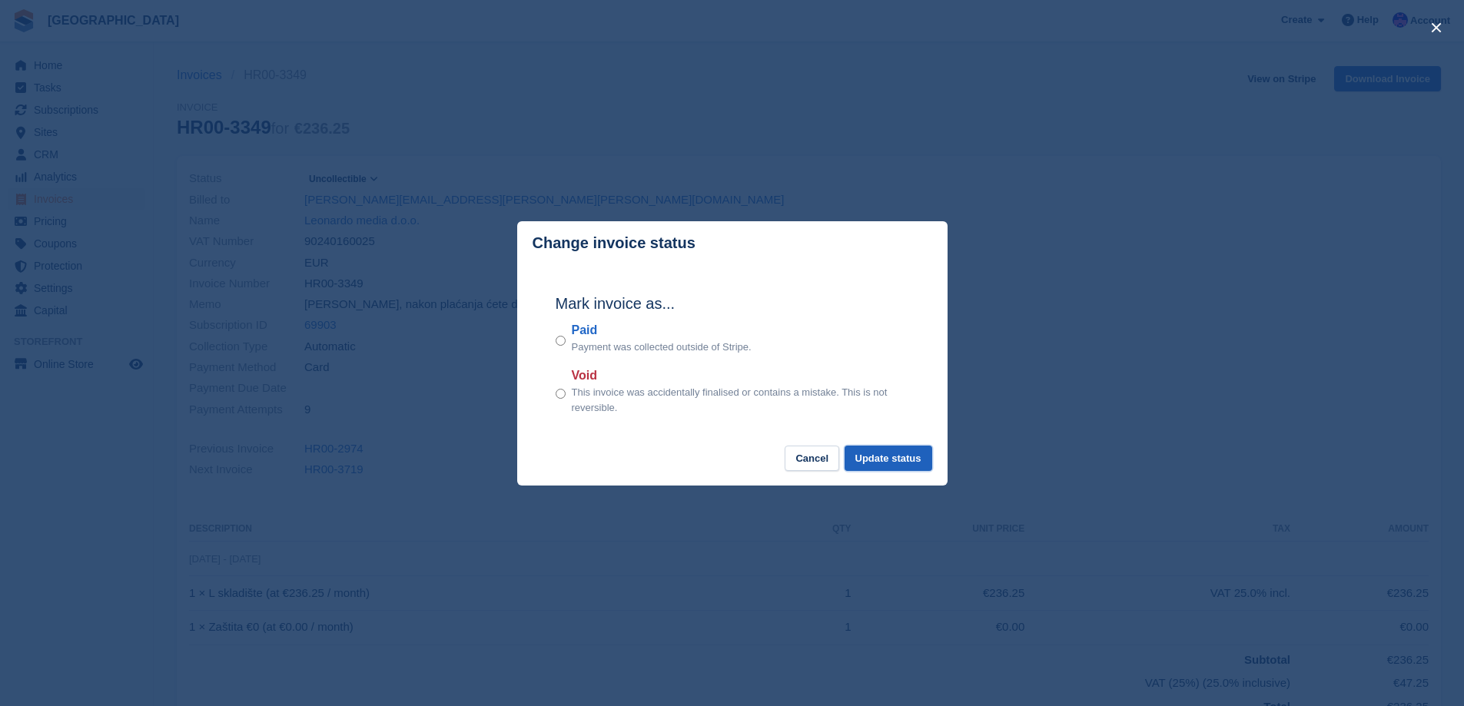
click at [895, 459] on button "Update status" at bounding box center [888, 458] width 88 height 25
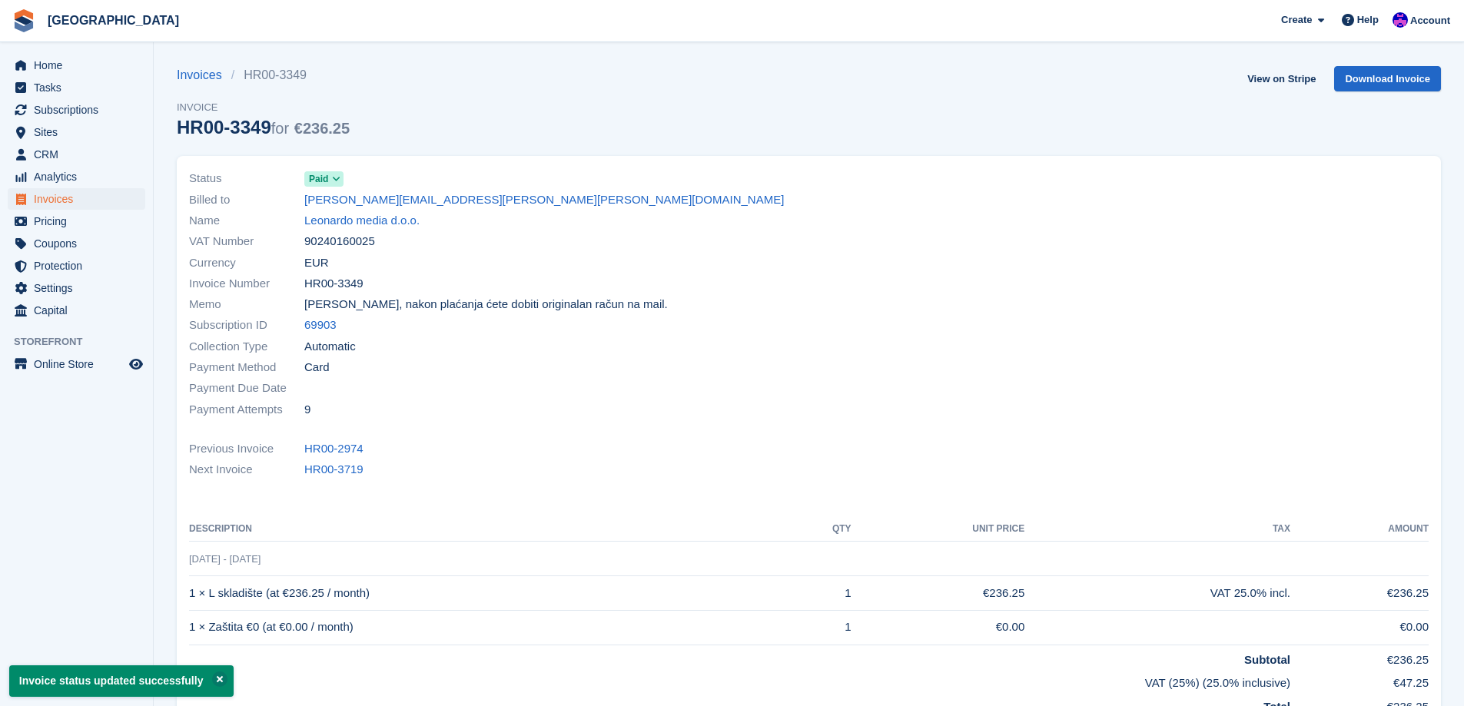
click at [337, 188] on div "Status Paid" at bounding box center [494, 178] width 611 height 21
click at [334, 184] on icon at bounding box center [336, 178] width 8 height 9
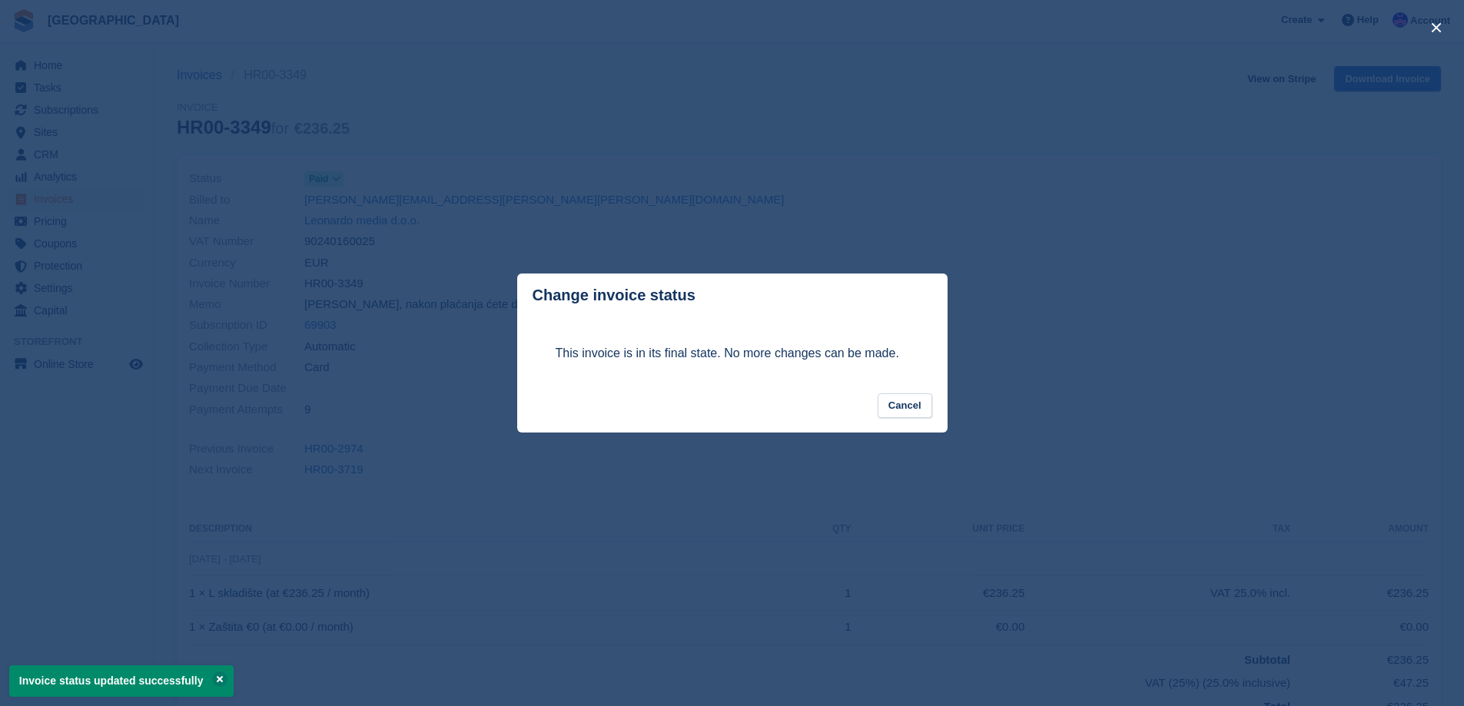
click at [745, 199] on div "close" at bounding box center [732, 353] width 1464 height 706
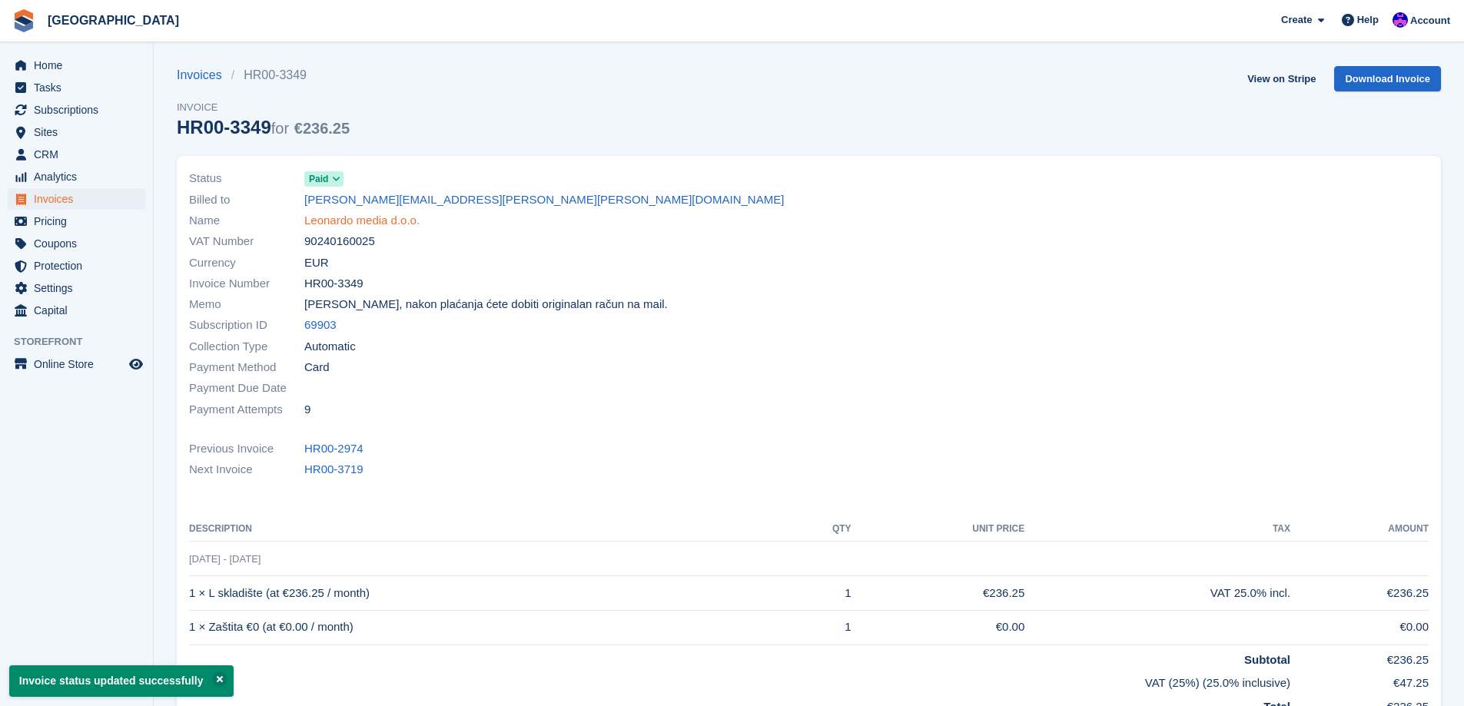
click at [393, 220] on link "Leonardo media d.o.o." at bounding box center [361, 221] width 115 height 18
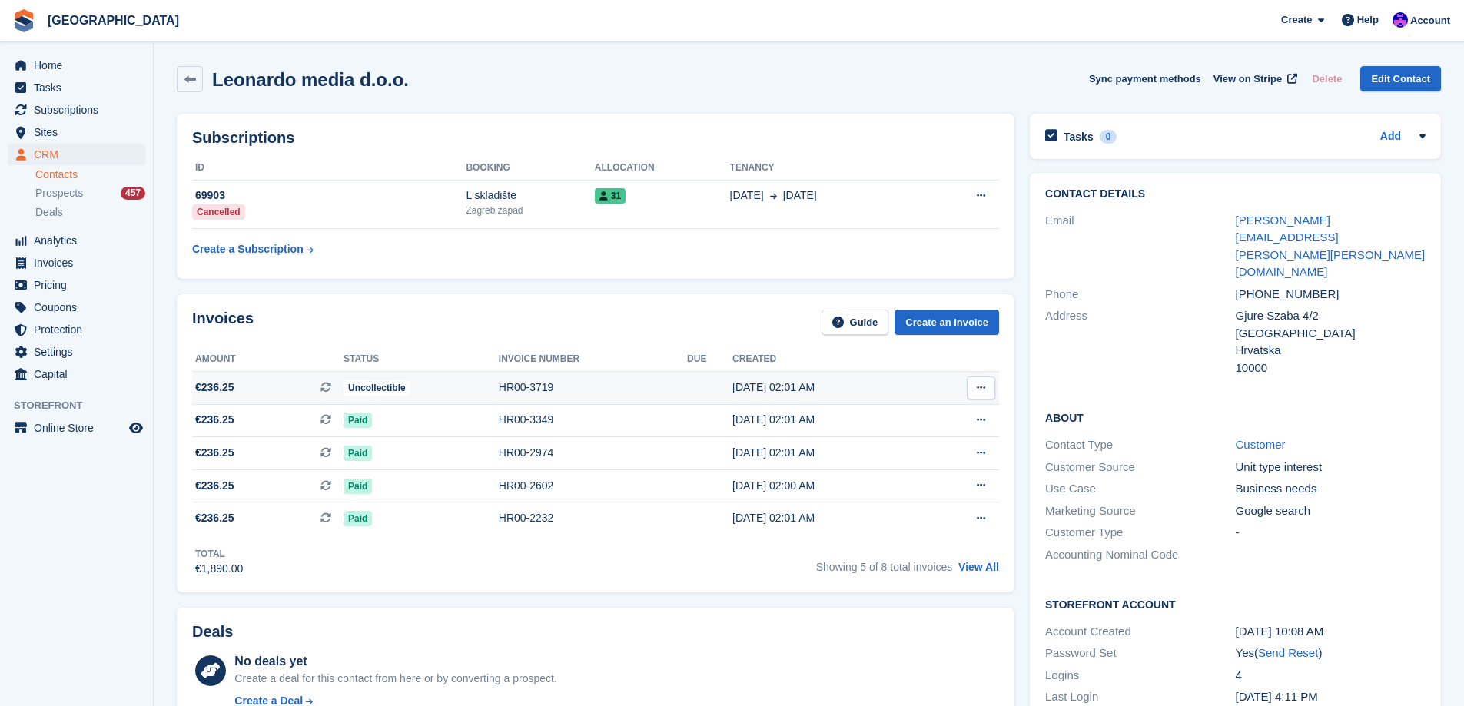
click at [529, 395] on div "HR00-3719" at bounding box center [593, 388] width 188 height 16
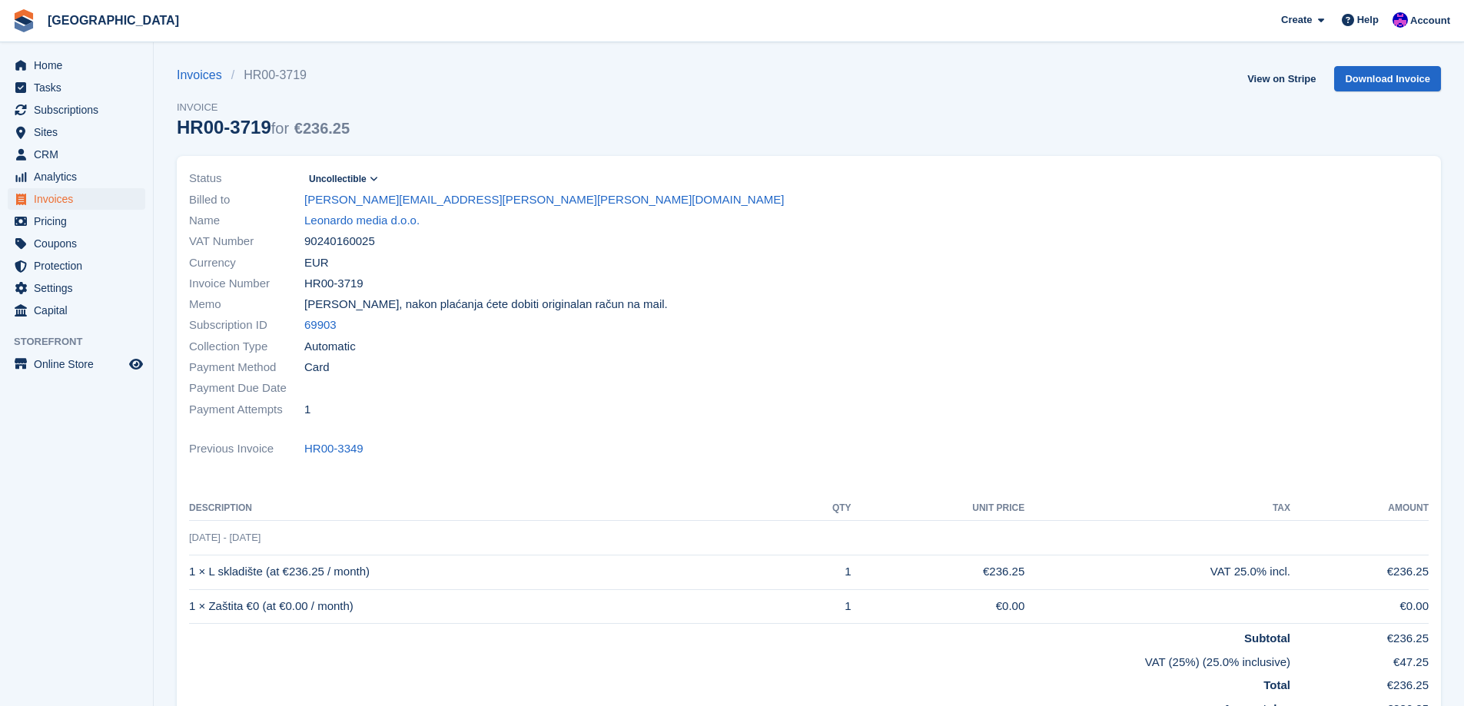
click at [368, 178] on span at bounding box center [374, 179] width 12 height 12
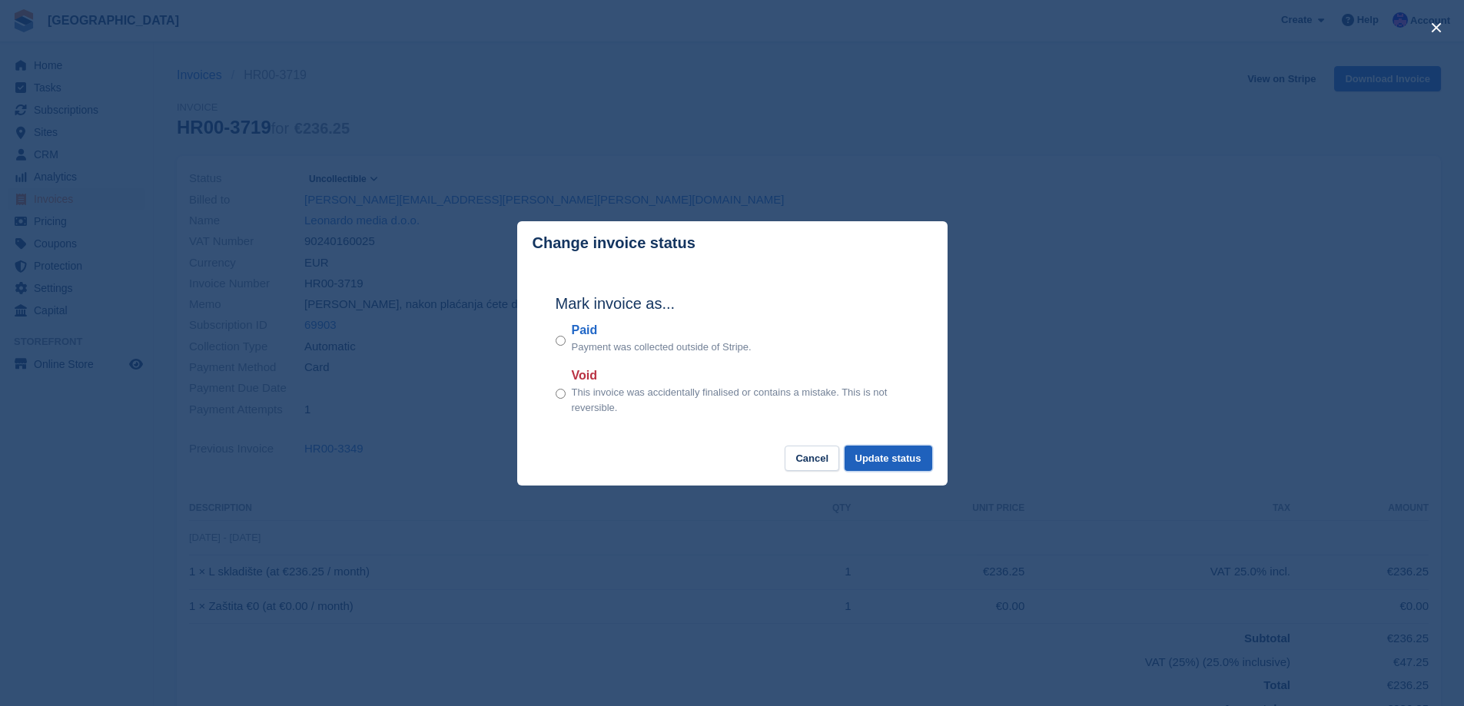
click at [919, 451] on button "Update status" at bounding box center [888, 458] width 88 height 25
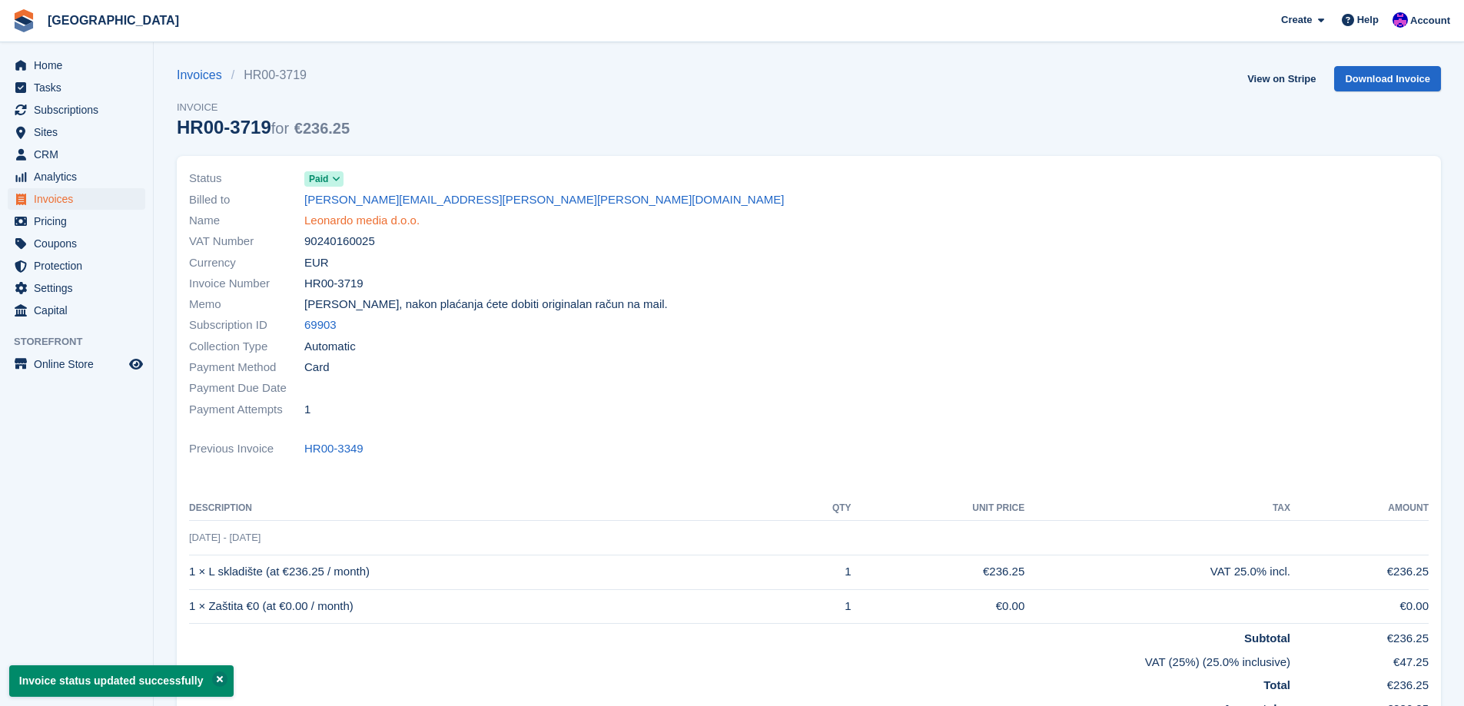
click at [403, 214] on link "Leonardo media d.o.o." at bounding box center [361, 221] width 115 height 18
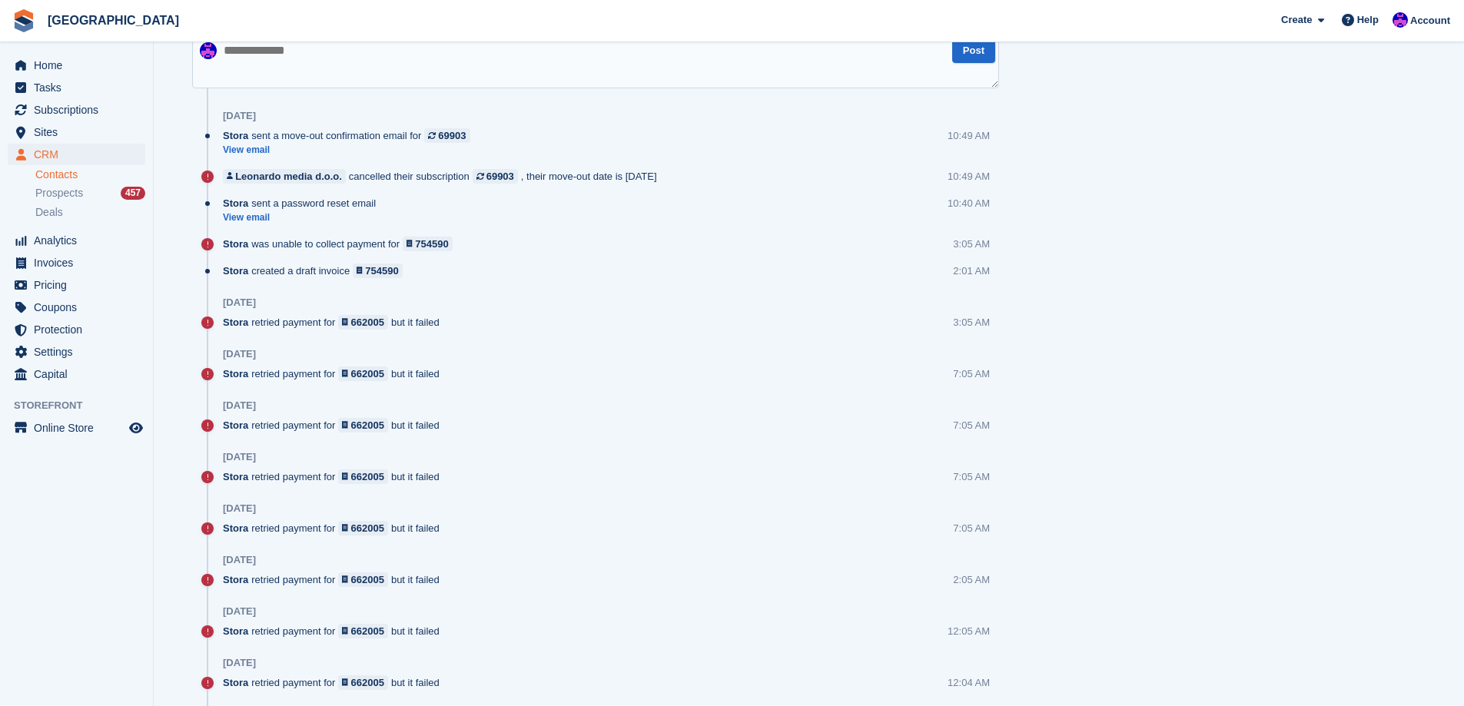
scroll to position [461, 0]
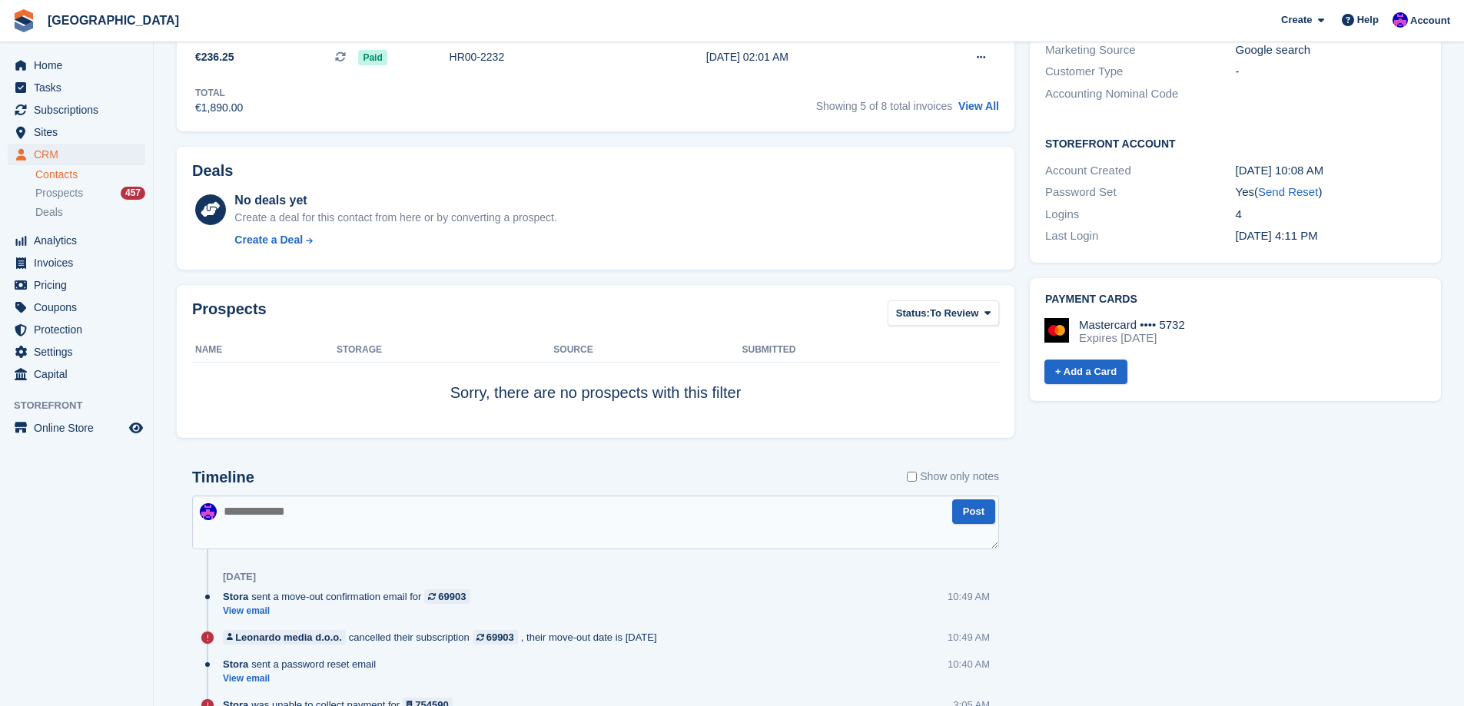
click at [424, 518] on textarea at bounding box center [595, 523] width 807 height 54
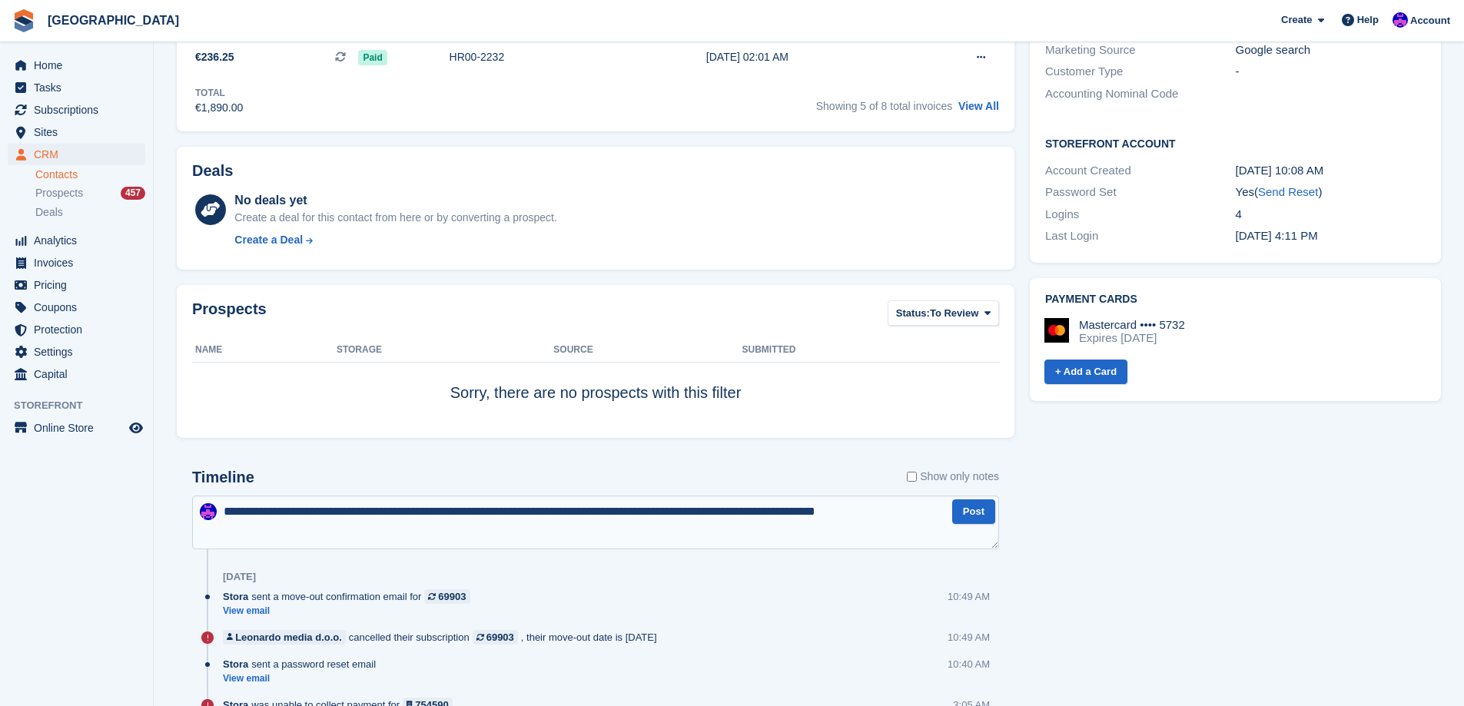
type textarea "**********"
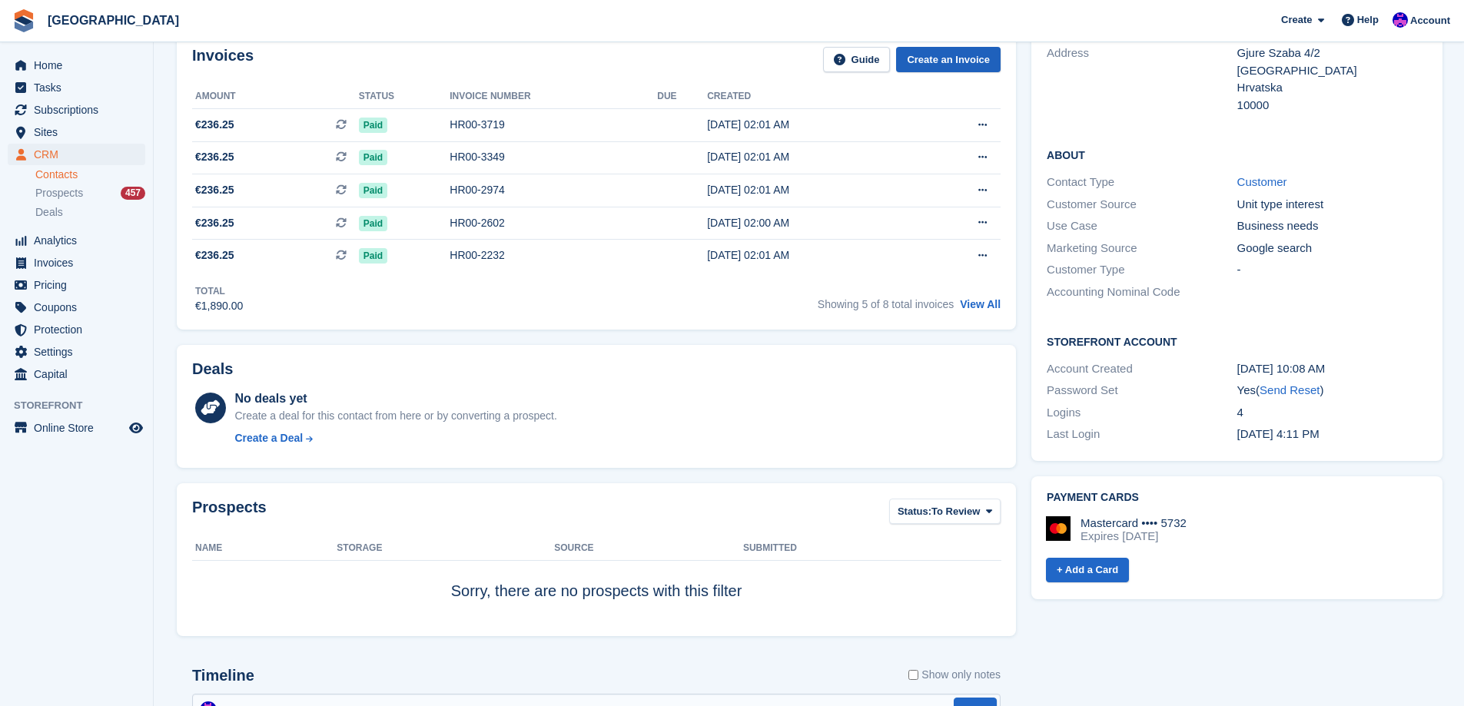
scroll to position [0, 0]
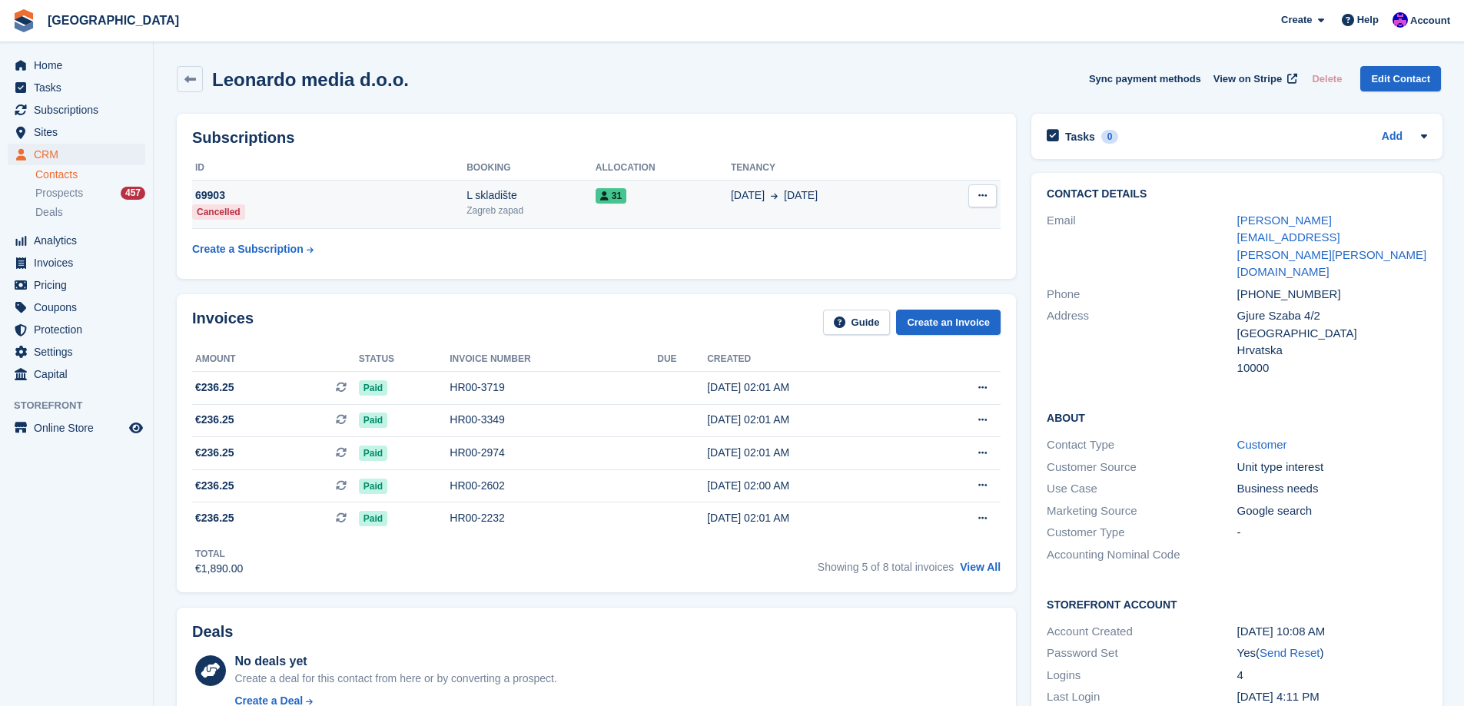
click at [370, 202] on div "69903" at bounding box center [329, 195] width 274 height 16
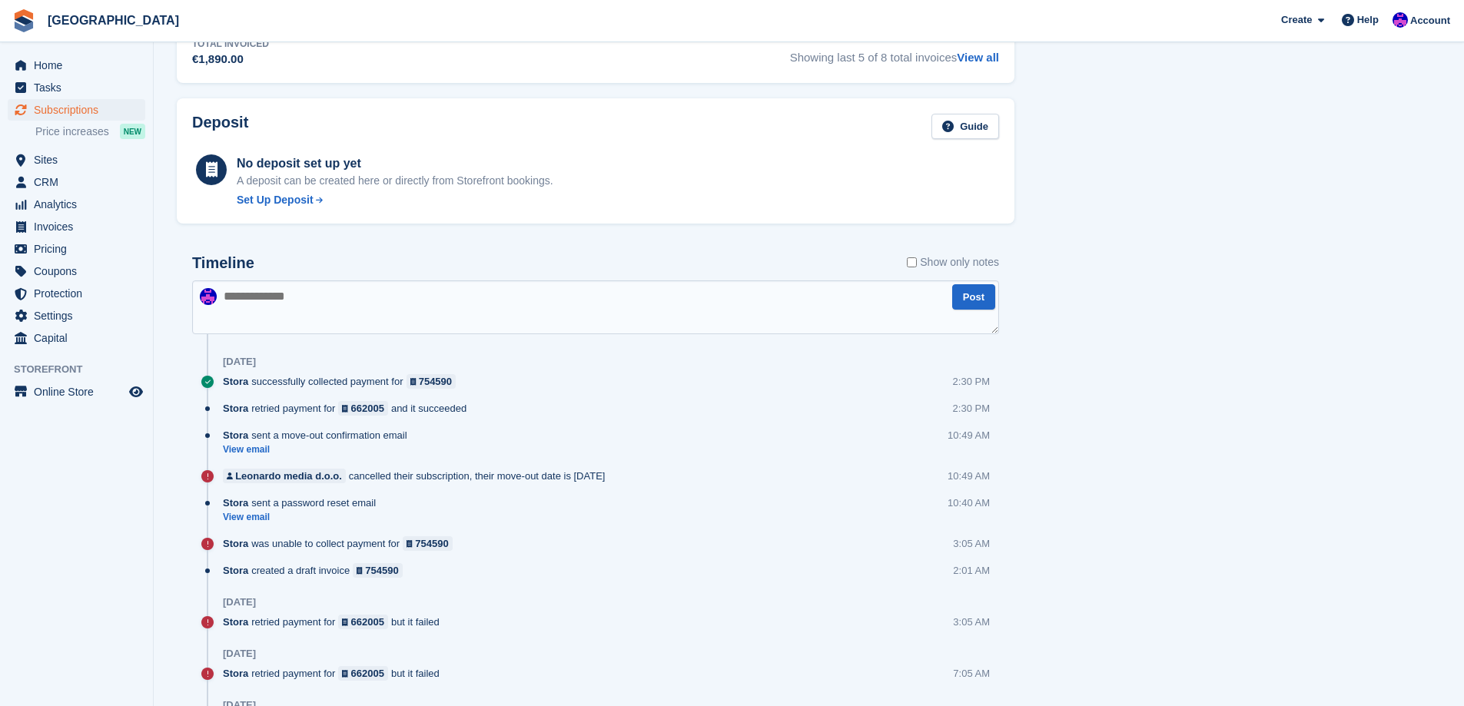
scroll to position [768, 0]
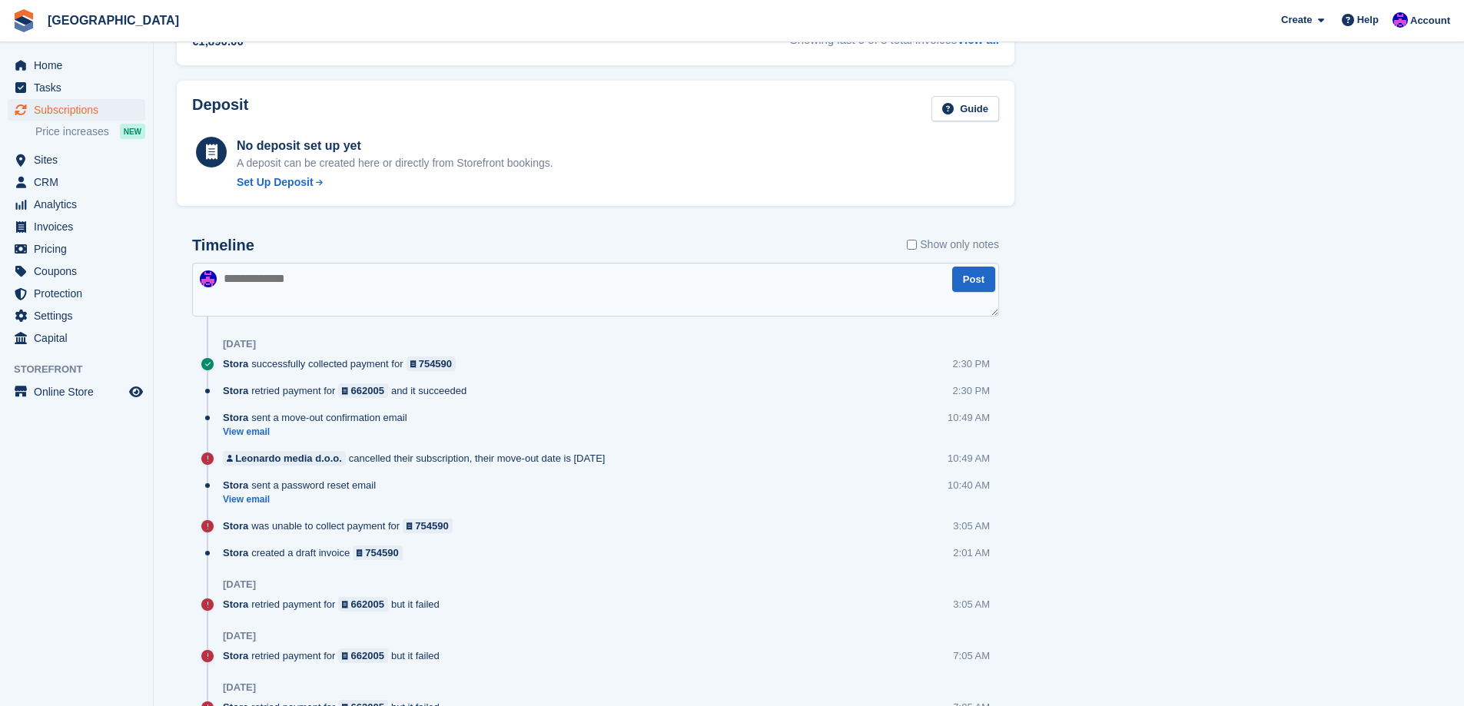
click at [343, 286] on textarea at bounding box center [595, 290] width 807 height 54
paste textarea "**********"
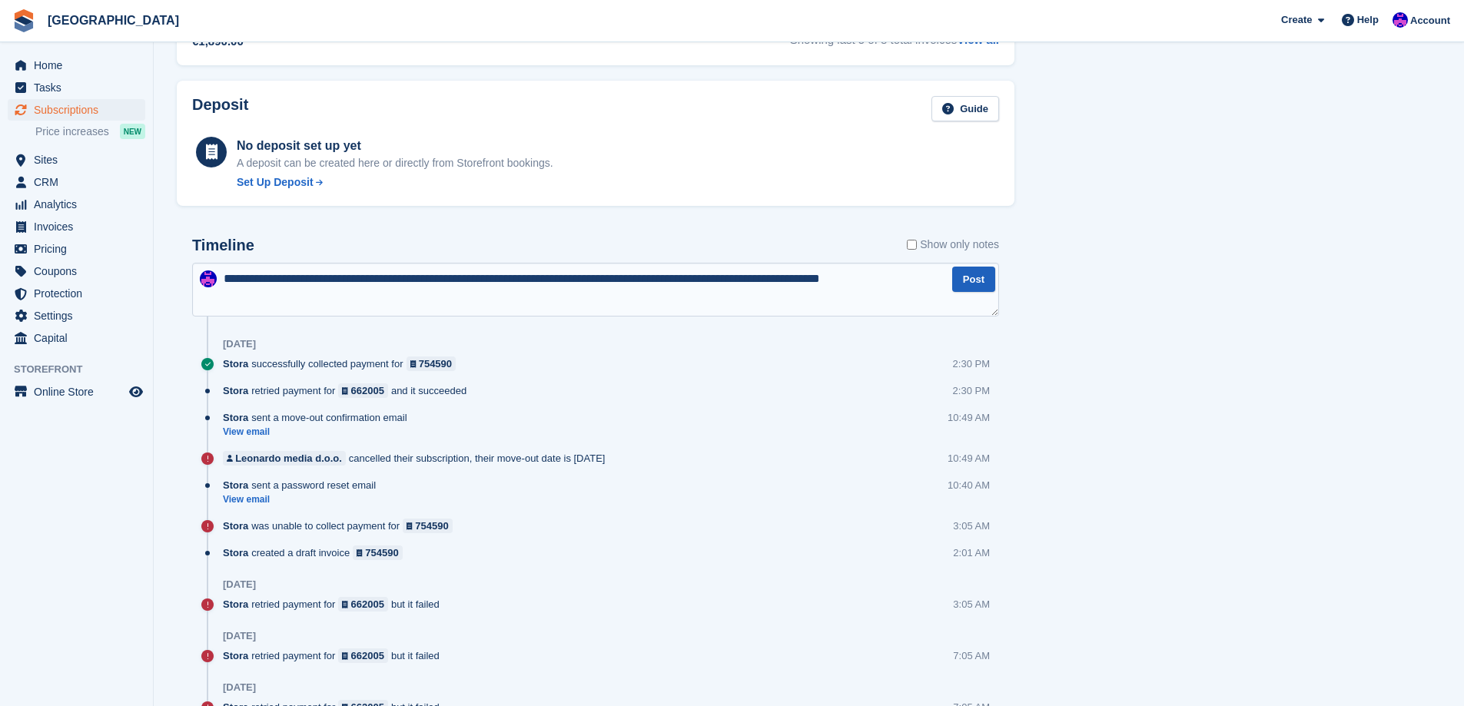
type textarea "**********"
click at [967, 281] on button "Post" at bounding box center [973, 279] width 43 height 25
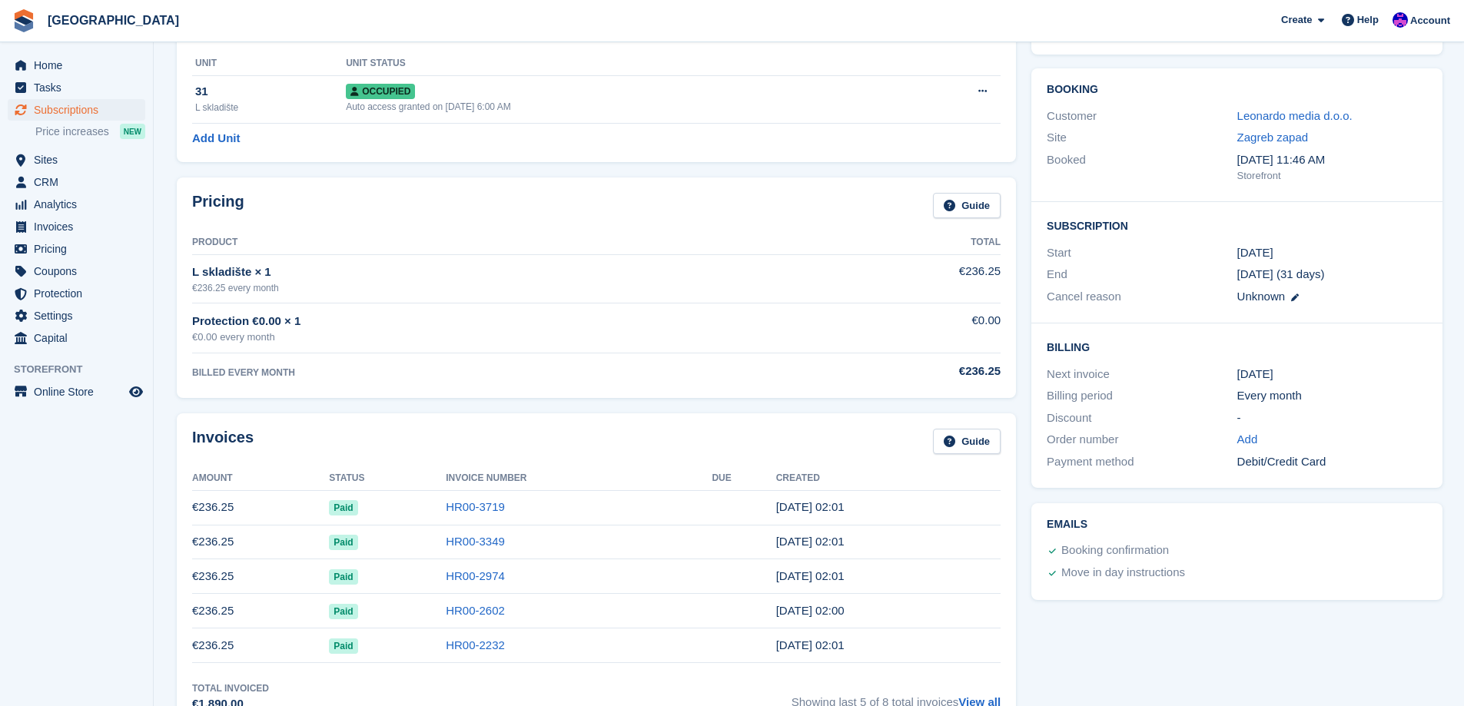
scroll to position [0, 0]
